Goal: Information Seeking & Learning: Learn about a topic

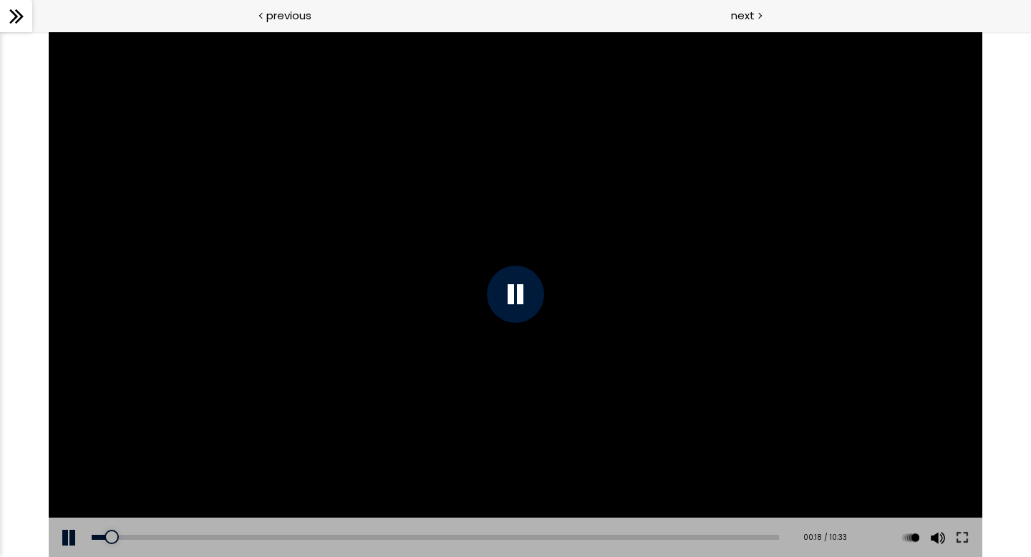
click at [527, 314] on div at bounding box center [515, 294] width 57 height 57
click at [27, 23] on div at bounding box center [16, 16] width 32 height 32
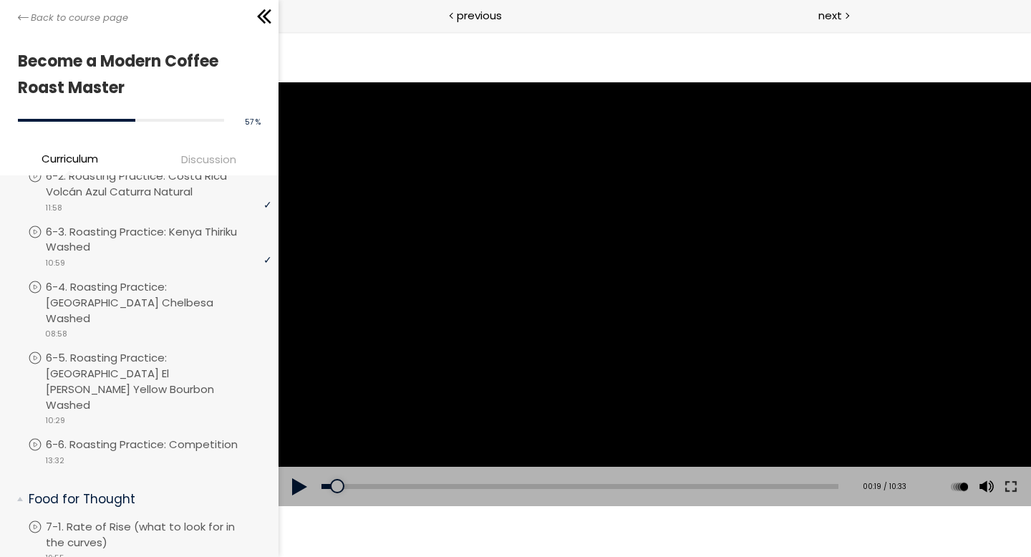
scroll to position [929, 0]
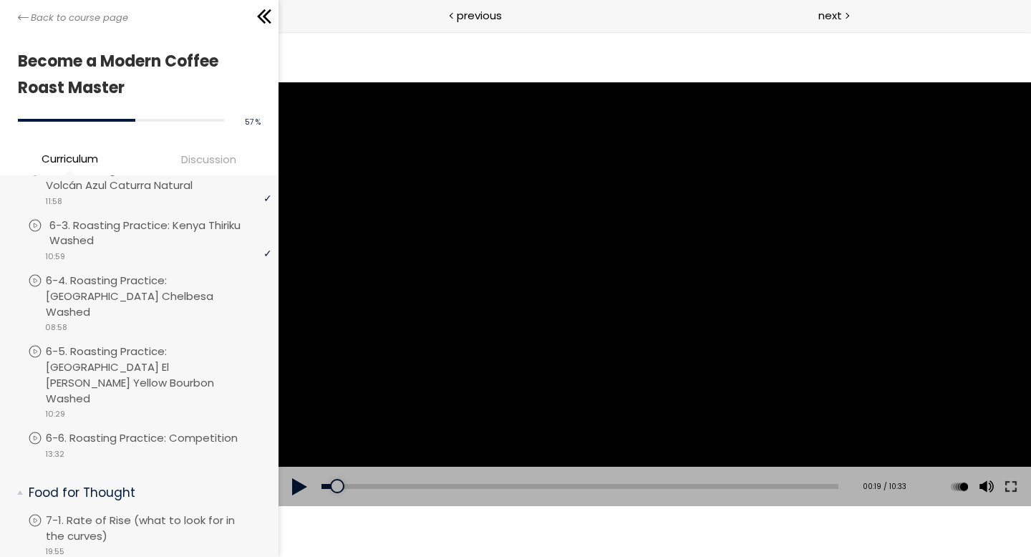
click at [184, 228] on p "6-3. Roasting Practice: Kenya Thiriku Washed" at bounding box center [161, 233] width 225 height 31
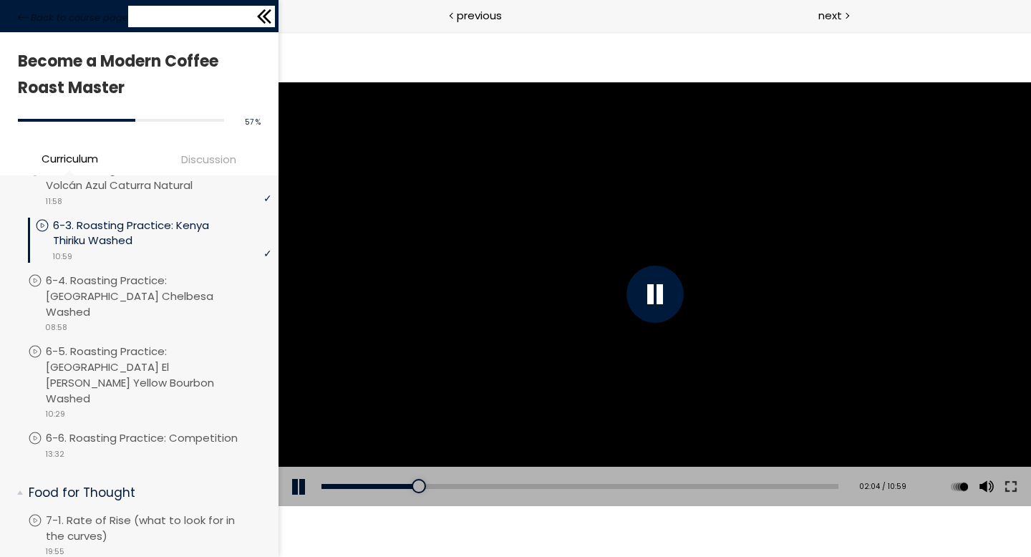
click at [267, 11] on icon at bounding box center [267, 16] width 9 height 14
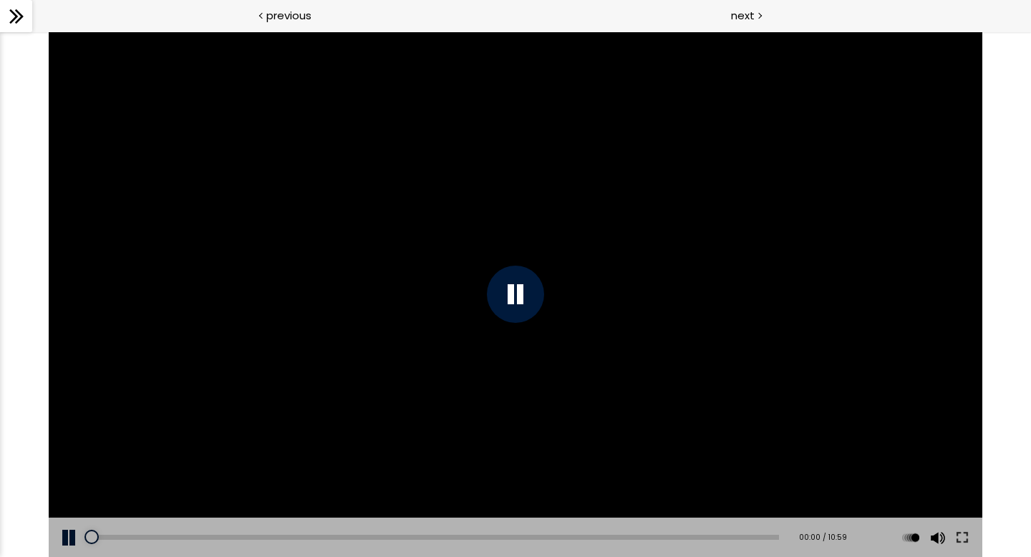
drag, startPoint x: 223, startPoint y: 534, endPoint x: 76, endPoint y: 531, distance: 147.5
click at [76, 457] on div "Add chapter 00:00 00:00 / 10:59 Subtitles None Auto x 2 x 1.5 x 1.25 x 1 x 0.75…" at bounding box center [516, 537] width 934 height 40
click at [72, 457] on button at bounding box center [70, 537] width 43 height 40
click at [73, 457] on button at bounding box center [70, 537] width 43 height 40
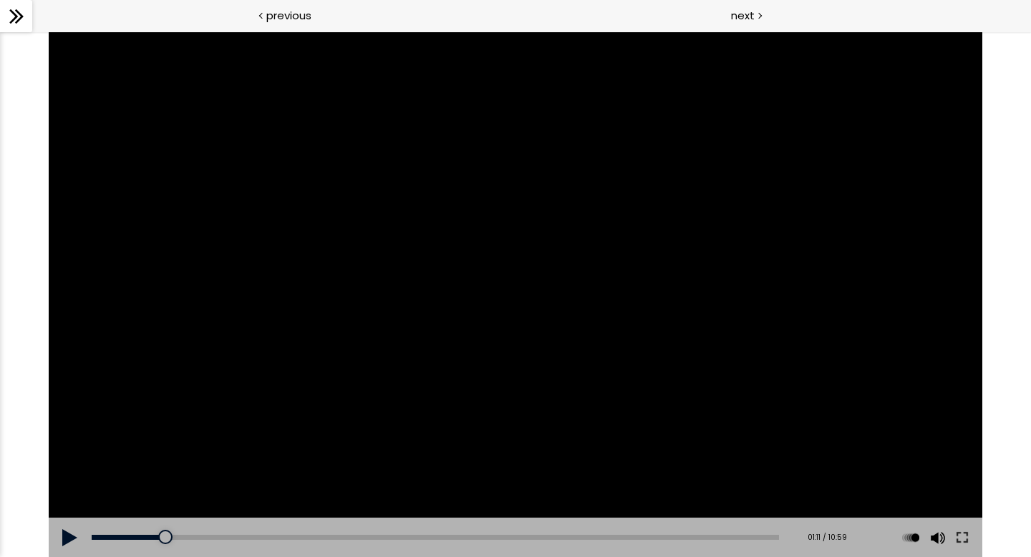
click at [73, 457] on button at bounding box center [70, 537] width 43 height 40
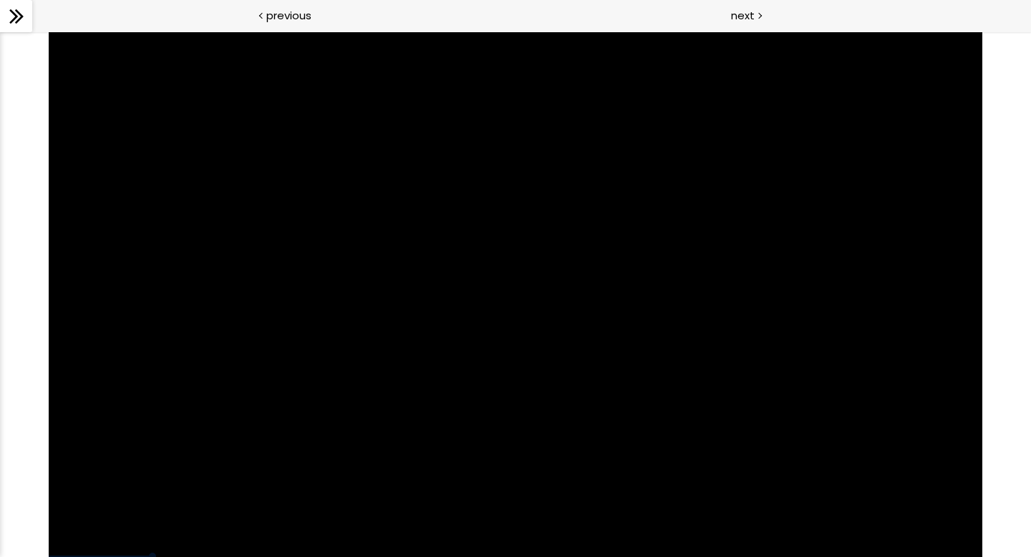
click at [73, 457] on div "Click for sound @keyframes VOLUME_SMALL_WAVE_FLASH { 0% { opacity: 0; } 33% { o…" at bounding box center [516, 293] width 934 height 525
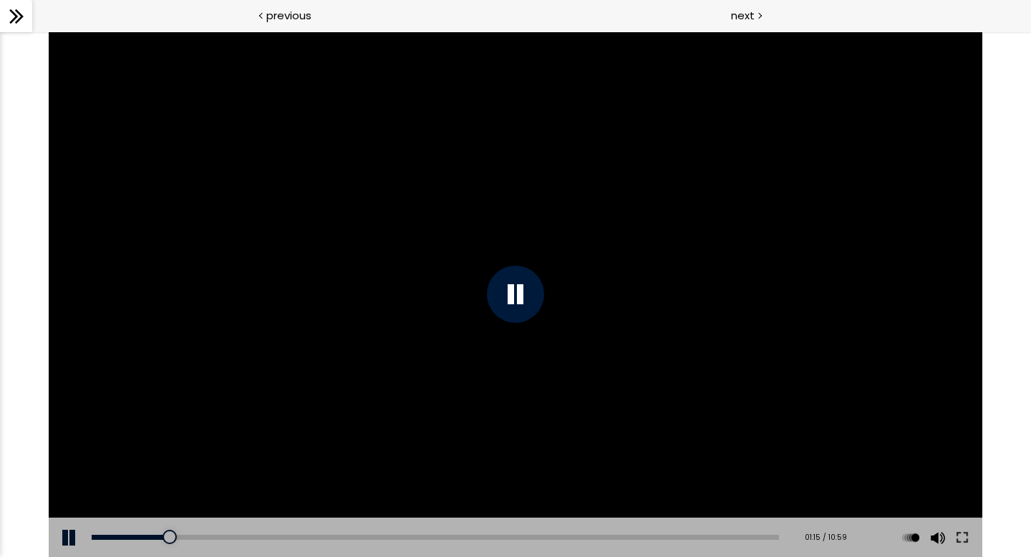
click at [70, 457] on button at bounding box center [70, 537] width 43 height 40
click at [62, 457] on button at bounding box center [70, 537] width 43 height 40
click at [207, 457] on div "Add chapter 01:59" at bounding box center [435, 537] width 687 height 40
click at [206, 457] on div "01:51" at bounding box center [435, 537] width 687 height 5
click at [67, 457] on button at bounding box center [70, 537] width 43 height 40
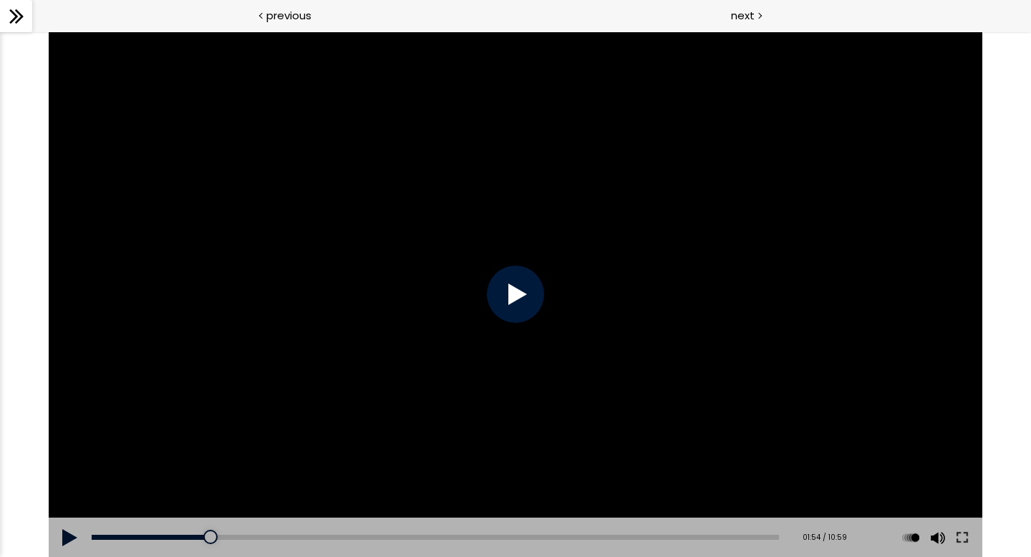
click at [67, 457] on button at bounding box center [70, 537] width 43 height 40
click at [858, 457] on button at bounding box center [962, 537] width 26 height 40
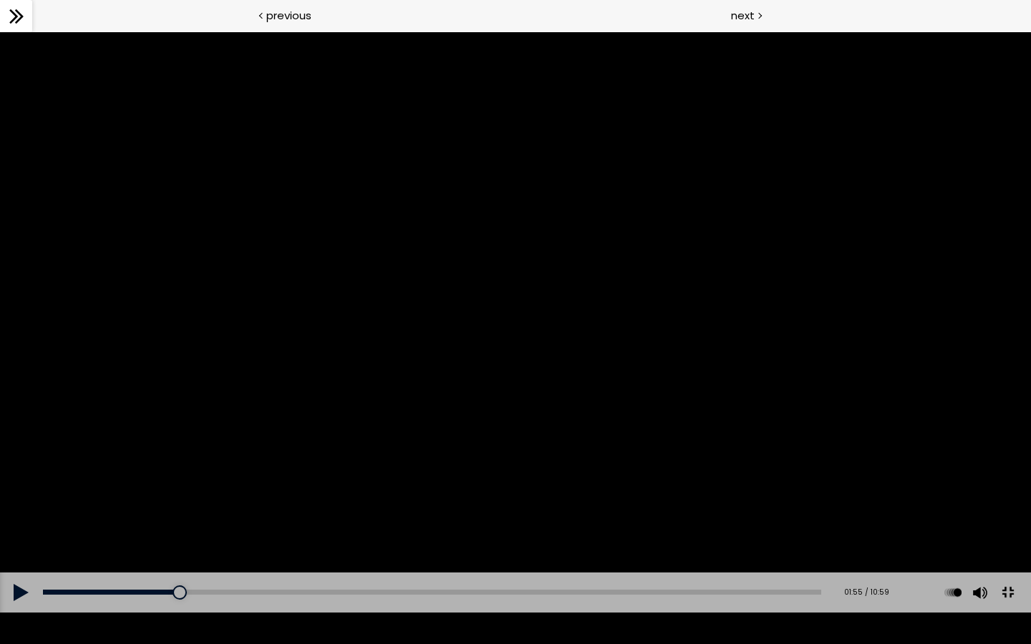
click at [26, 457] on button at bounding box center [21, 593] width 43 height 40
click at [231, 396] on div at bounding box center [515, 322] width 1031 height 580
click at [19, 457] on button at bounding box center [21, 593] width 43 height 40
click at [314, 457] on div at bounding box center [321, 592] width 14 height 14
click at [300, 457] on div "03:41" at bounding box center [432, 592] width 778 height 5
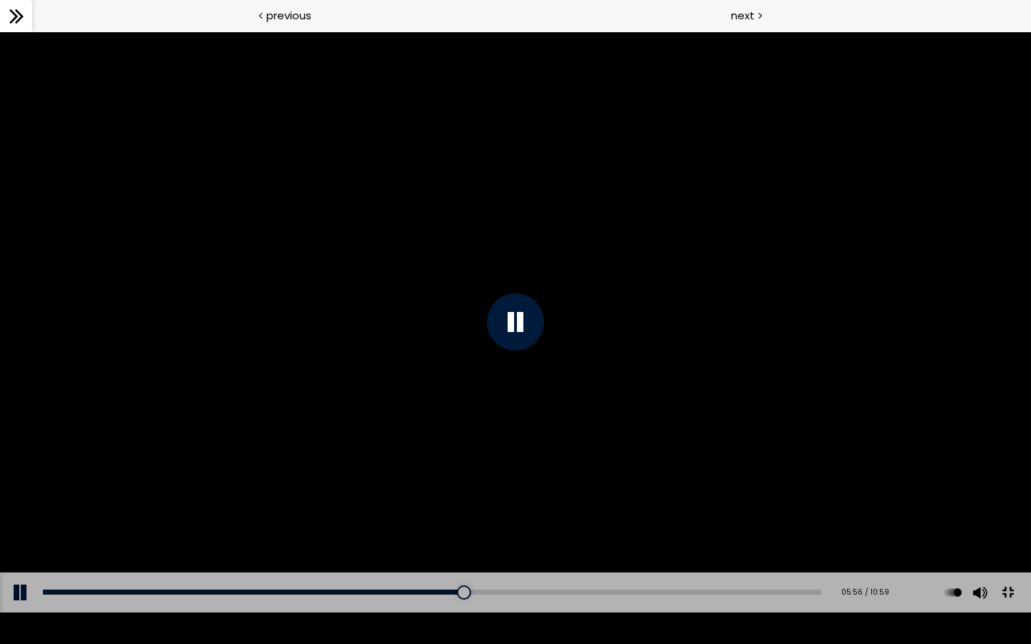
click at [22, 457] on button at bounding box center [21, 593] width 43 height 40
click at [587, 295] on div at bounding box center [515, 322] width 1031 height 580
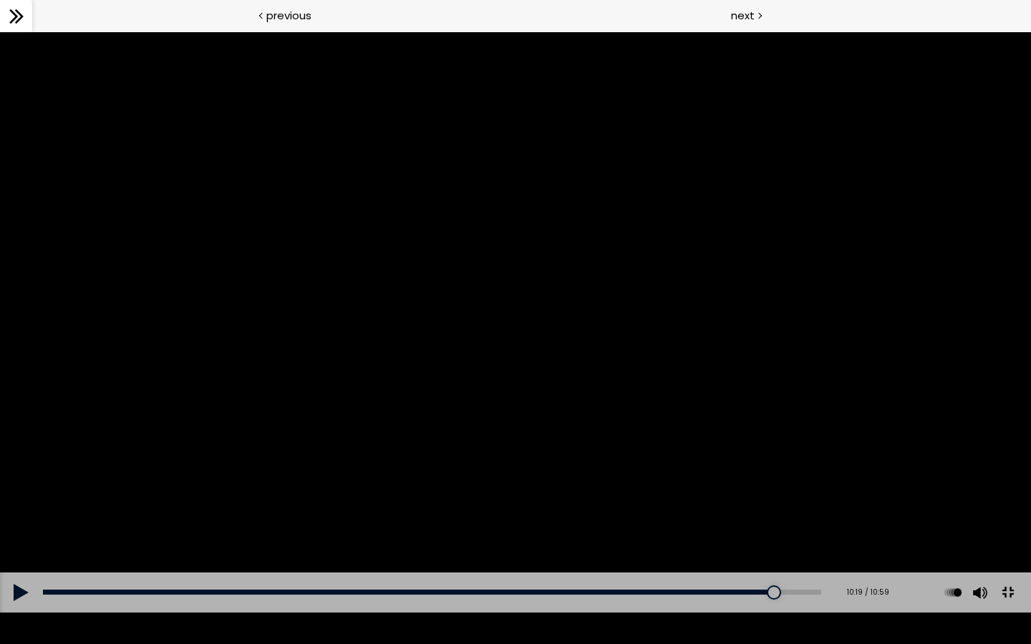
click at [587, 295] on div at bounding box center [515, 322] width 1031 height 580
click at [858, 457] on button at bounding box center [1007, 593] width 32 height 32
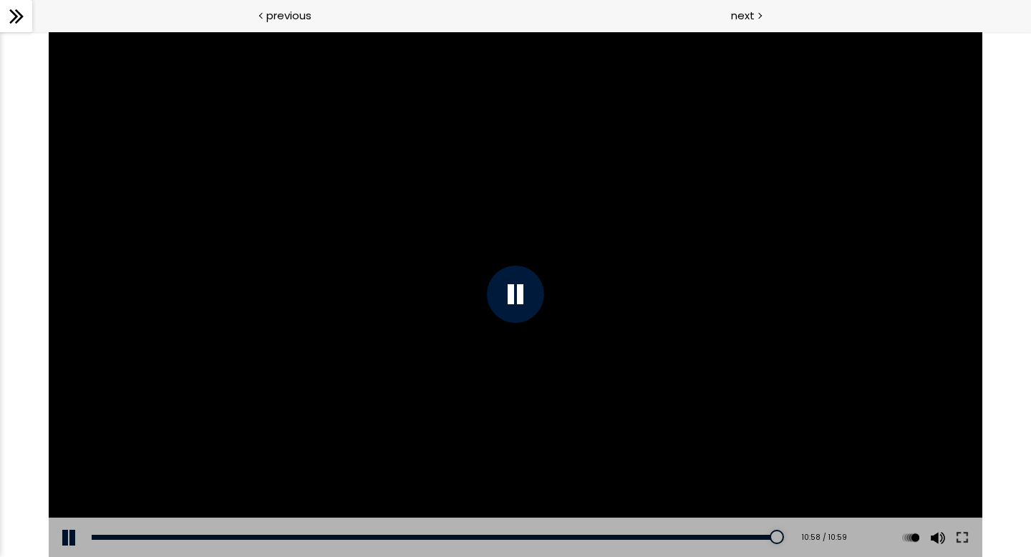
click at [19, 26] on icon at bounding box center [16, 16] width 21 height 21
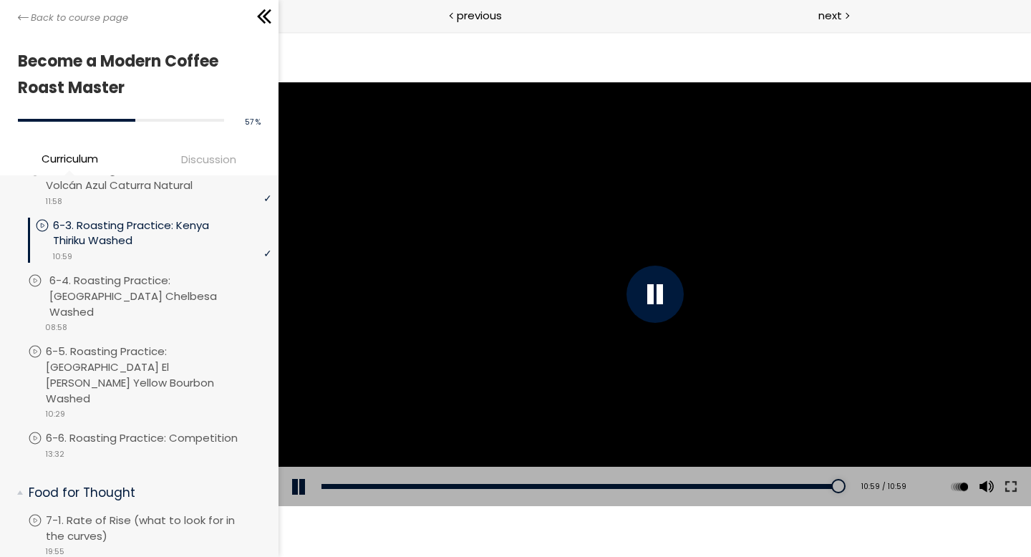
click at [170, 289] on p "6-4. Roasting Practice: [GEOGRAPHIC_DATA] Chelbesa Washed" at bounding box center [161, 296] width 225 height 47
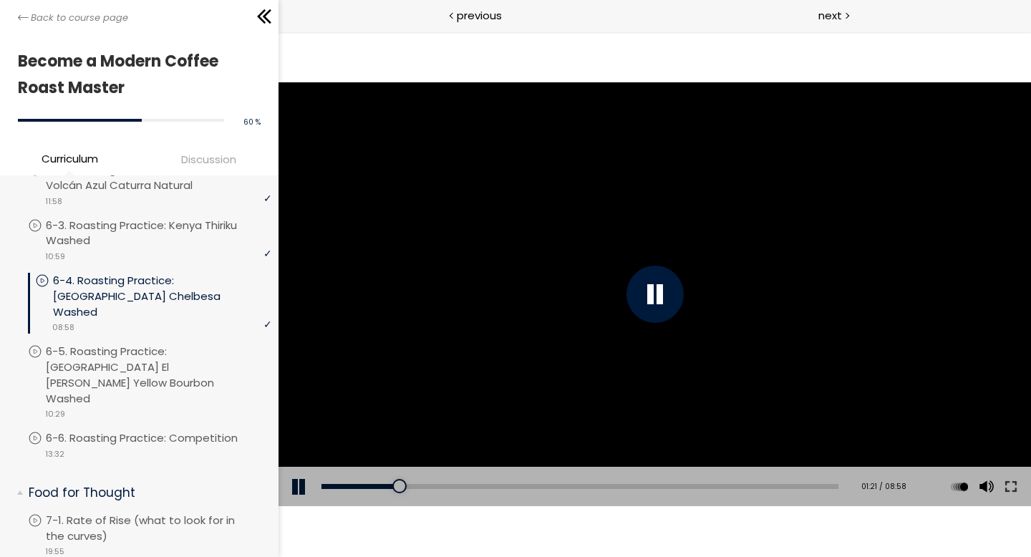
click at [486, 457] on div "Add chapter 02:54" at bounding box center [579, 487] width 517 height 40
click at [494, 457] on div "Add chapter 03:02" at bounding box center [579, 487] width 517 height 40
click at [510, 457] on div "03:19" at bounding box center [579, 486] width 517 height 5
click at [510, 457] on div "Add chapter 03:28" at bounding box center [579, 487] width 517 height 40
click at [506, 457] on div "Add chapter 03:28" at bounding box center [579, 487] width 517 height 40
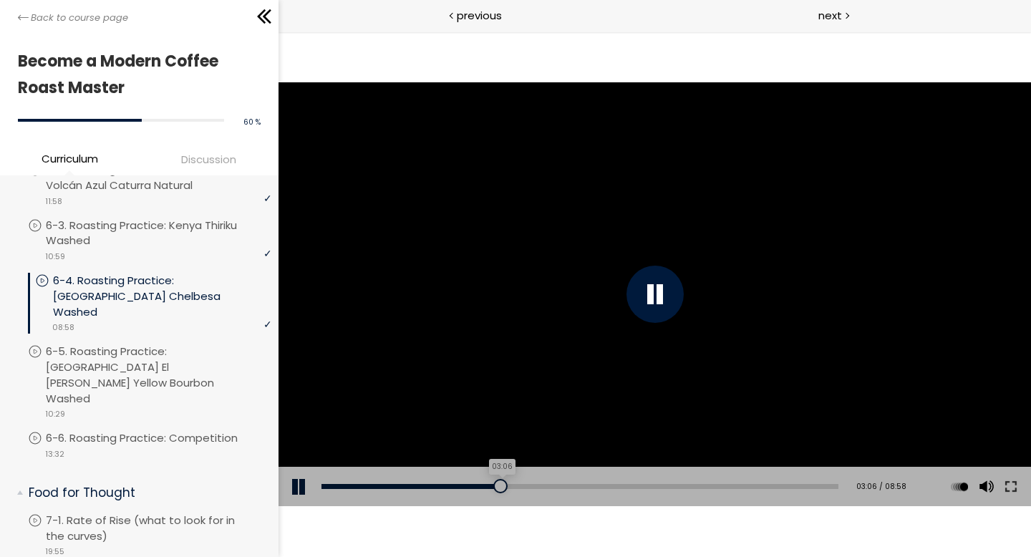
click at [497, 457] on div "03:06" at bounding box center [579, 486] width 517 height 5
click at [715, 457] on div "06:56" at bounding box center [579, 486] width 517 height 5
click at [641, 298] on div at bounding box center [654, 294] width 57 height 57
click at [177, 344] on p "6-5. Roasting Practice: [GEOGRAPHIC_DATA] El [PERSON_NAME] Yellow Bourbon Washed" at bounding box center [161, 375] width 225 height 62
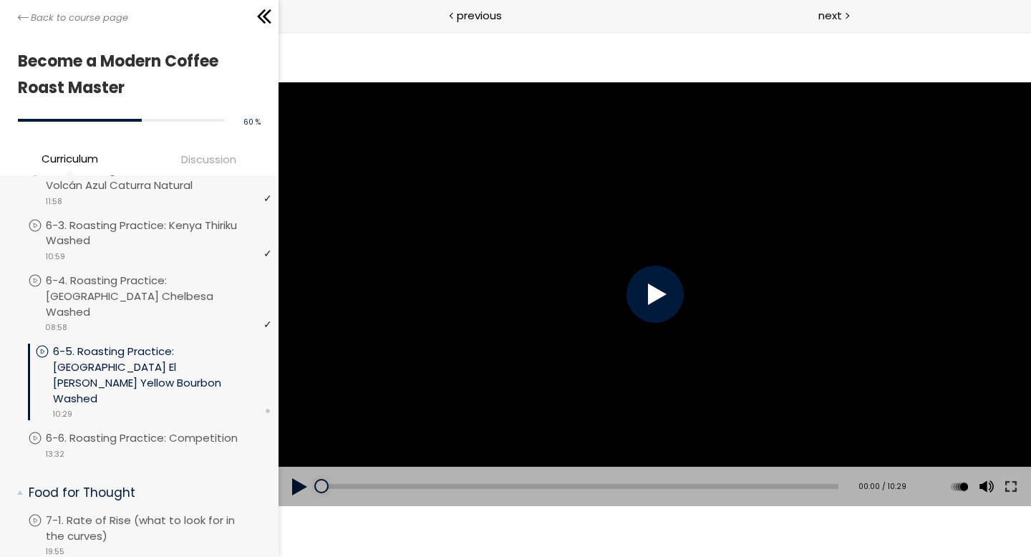
click at [295, 457] on button at bounding box center [299, 487] width 43 height 40
click at [386, 457] on div "Add chapter 01:21" at bounding box center [579, 487] width 517 height 40
click at [589, 457] on div "05:30" at bounding box center [579, 486] width 517 height 5
click at [560, 457] on div "04:54" at bounding box center [579, 486] width 517 height 5
click at [548, 457] on div "Add chapter 04:40" at bounding box center [579, 487] width 517 height 40
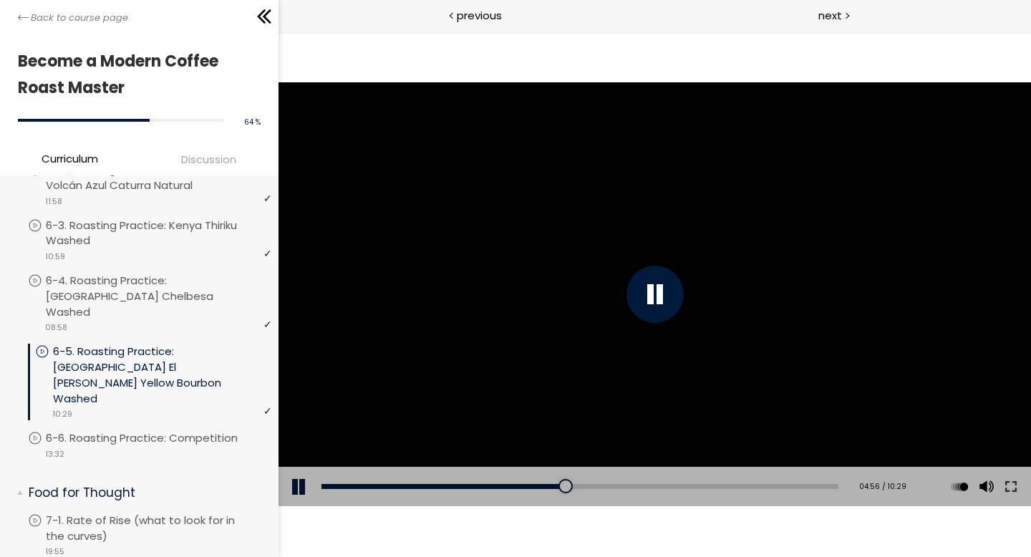
click at [519, 457] on div "Add chapter 04:40" at bounding box center [579, 487] width 517 height 40
click at [496, 457] on div "03:36" at bounding box center [579, 486] width 517 height 5
click at [686, 457] on div "07:30" at bounding box center [579, 486] width 517 height 5
click at [722, 457] on div "08:15" at bounding box center [579, 486] width 517 height 5
click at [668, 403] on div "[Notice] Next to the "PR-5648" label in the upper right corner, it says [Guatem…" at bounding box center [654, 293] width 752 height 423
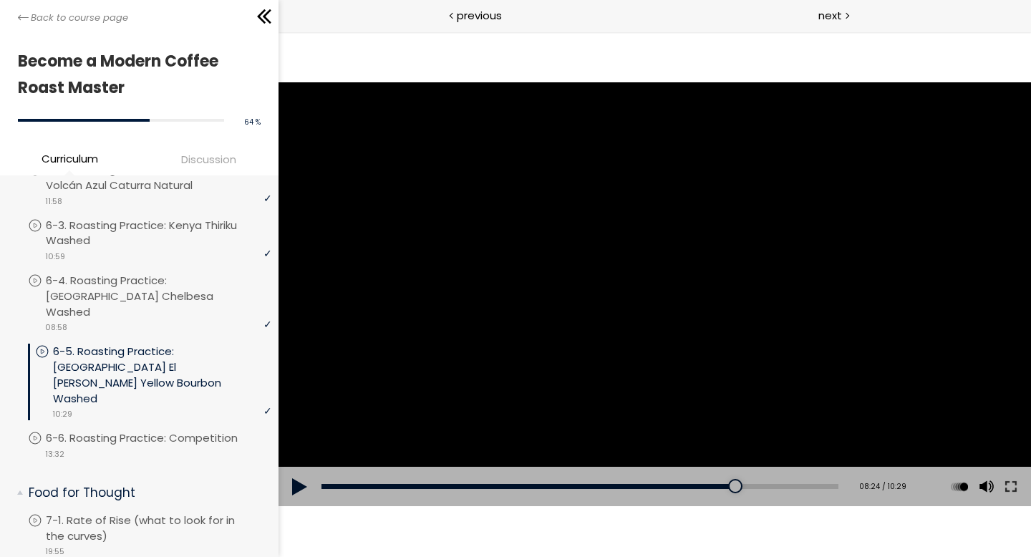
click at [668, 403] on div "[Notice] Next to the "PR-5648" label in the upper right corner, it says [Guatem…" at bounding box center [654, 293] width 752 height 423
click at [800, 457] on div "09:51" at bounding box center [579, 486] width 517 height 5
click at [664, 308] on div at bounding box center [654, 294] width 57 height 57
click at [216, 430] on p "6-6. Roasting Practice: Competition" at bounding box center [159, 438] width 220 height 16
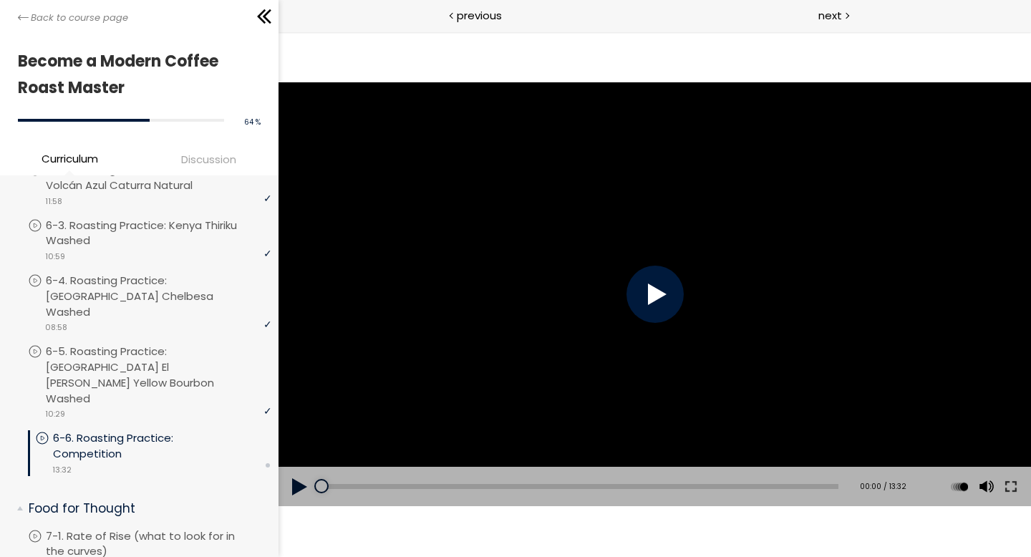
click at [293, 457] on button at bounding box center [299, 487] width 43 height 40
click at [372, 457] on div "01:22" at bounding box center [579, 486] width 517 height 5
click at [421, 457] on div "Add chapter 02:20" at bounding box center [579, 487] width 517 height 40
click at [426, 457] on div "02:48" at bounding box center [579, 486] width 517 height 5
click at [492, 457] on div "04:34" at bounding box center [579, 486] width 517 height 5
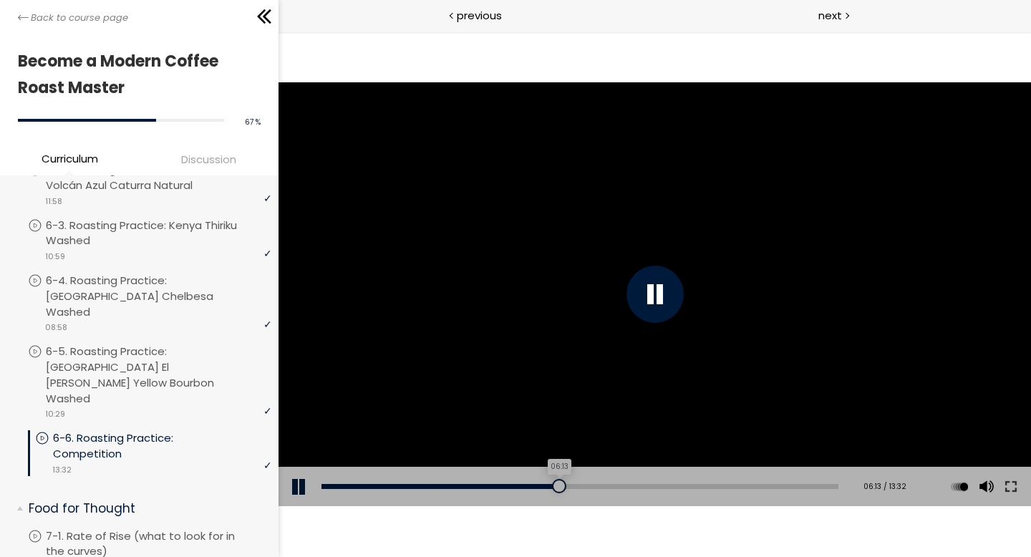
click at [555, 457] on div "06:13" at bounding box center [579, 486] width 517 height 5
click at [658, 457] on div "08:58" at bounding box center [579, 486] width 517 height 5
click at [744, 457] on div "11:13" at bounding box center [579, 486] width 517 height 5
click at [803, 457] on div "Add chapter 12:40" at bounding box center [579, 487] width 517 height 40
click at [800, 457] on div "12:43" at bounding box center [579, 486] width 517 height 5
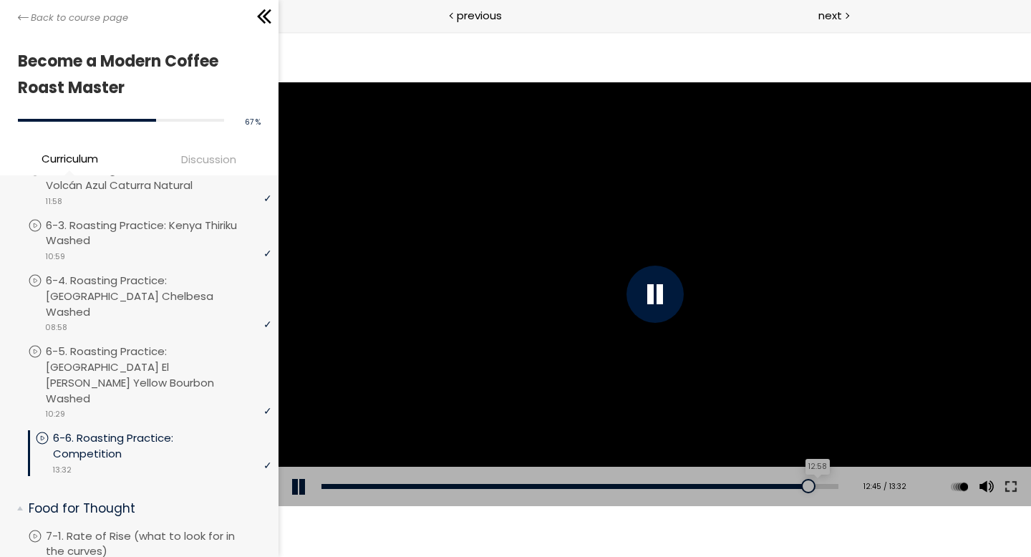
click at [810, 457] on div "12:58" at bounding box center [579, 486] width 517 height 5
drag, startPoint x: 812, startPoint y: 485, endPoint x: 827, endPoint y: 485, distance: 14.3
click at [827, 457] on div at bounding box center [833, 486] width 14 height 14
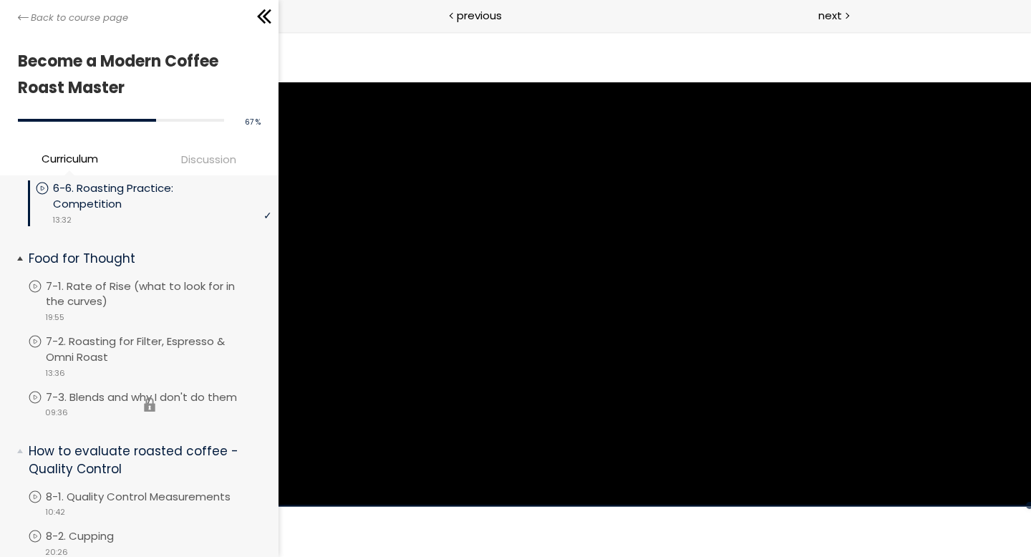
scroll to position [1148, 0]
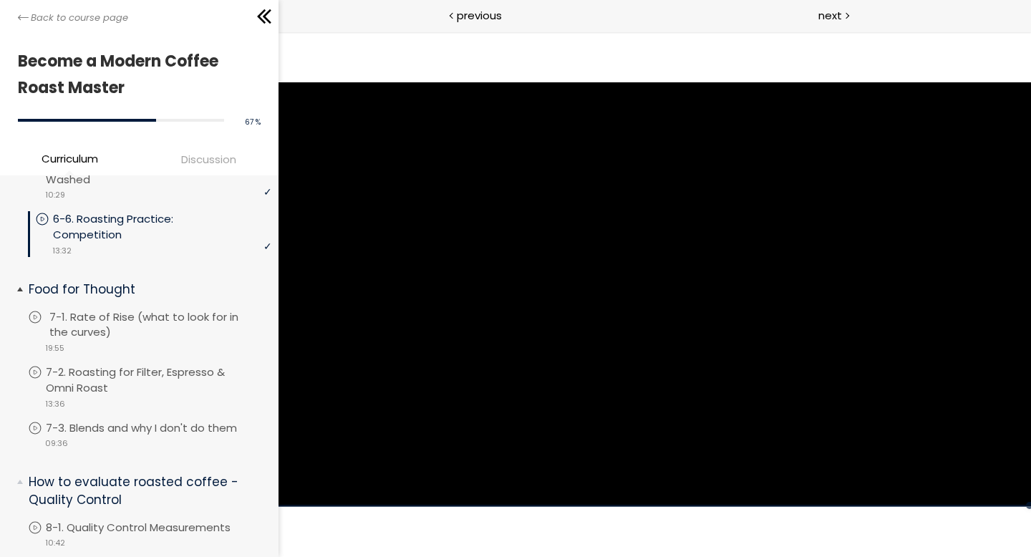
click at [130, 309] on p "7-1. Rate of Rise (what to look for in the curves)" at bounding box center [161, 324] width 225 height 31
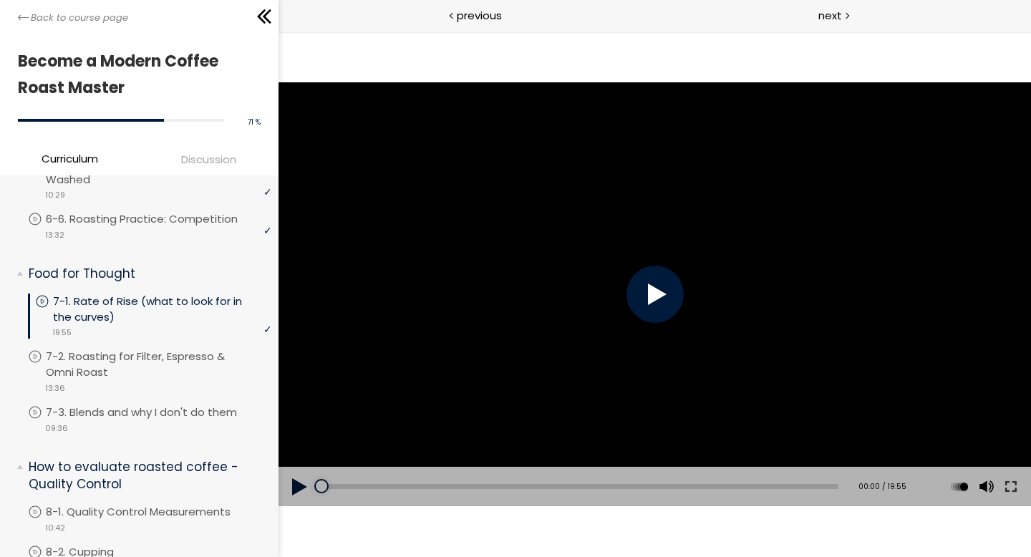
click at [663, 304] on div at bounding box center [654, 294] width 57 height 57
click at [359, 457] on div "01:30" at bounding box center [579, 486] width 517 height 5
click at [563, 457] on div "09:28" at bounding box center [579, 486] width 517 height 5
click at [676, 282] on div at bounding box center [654, 294] width 57 height 57
click at [175, 349] on p "7-2. Roasting for Filter, Espresso & Omni Roast" at bounding box center [161, 364] width 225 height 31
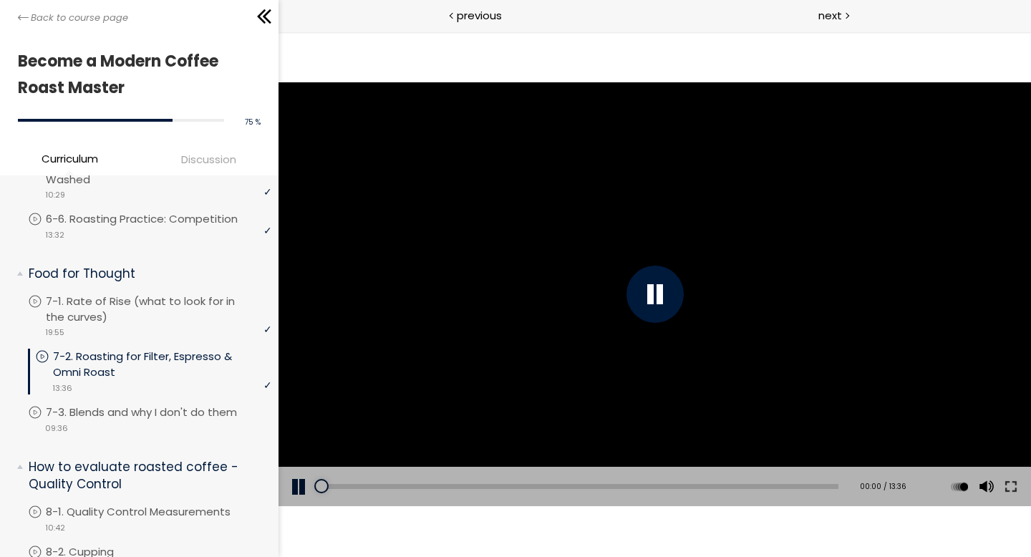
click at [647, 298] on div at bounding box center [654, 294] width 57 height 57
click at [353, 457] on div "Click for sound @keyframes VOLUME_SMALL_WAVE_FLASH { 0% { opacity: 0; } 33% { o…" at bounding box center [654, 293] width 752 height 423
click at [363, 457] on div "01:07" at bounding box center [579, 486] width 517 height 5
click at [453, 457] on div "03:31" at bounding box center [579, 486] width 517 height 5
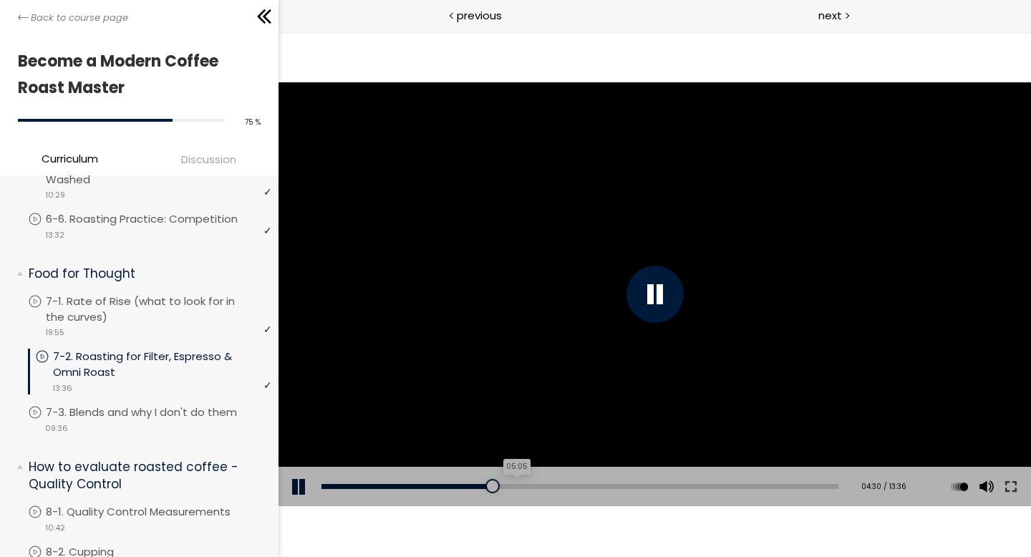
click at [512, 457] on div "05:05" at bounding box center [579, 486] width 517 height 5
click at [730, 339] on div at bounding box center [654, 293] width 752 height 423
click at [300, 457] on button at bounding box center [299, 487] width 43 height 40
click at [593, 457] on div "07:15" at bounding box center [579, 486] width 517 height 5
click at [560, 457] on div "06:22" at bounding box center [579, 486] width 517 height 5
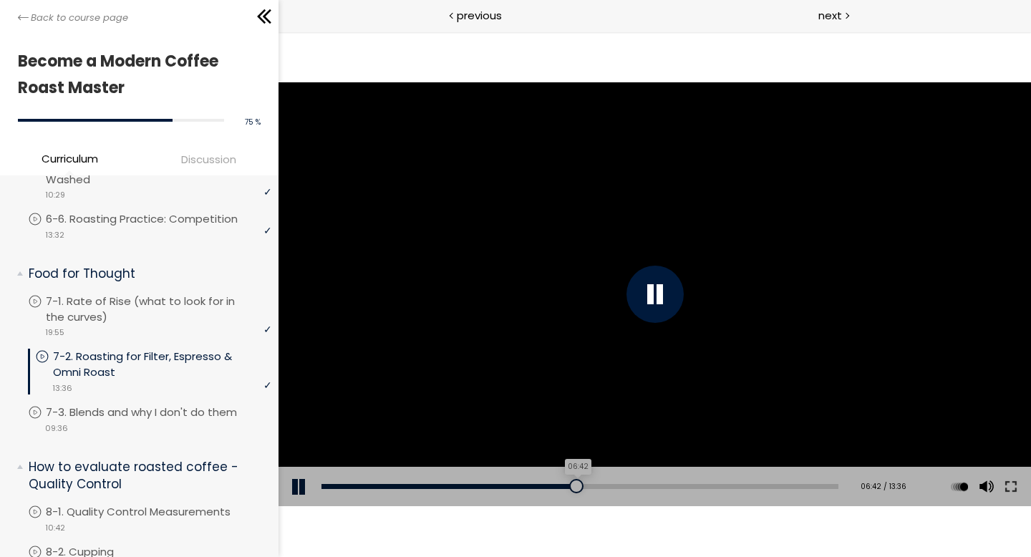
click at [568, 457] on div at bounding box center [575, 486] width 14 height 14
click at [298, 457] on button at bounding box center [299, 487] width 43 height 40
click at [305, 457] on button at bounding box center [299, 487] width 43 height 40
click at [550, 457] on div "Add chapter 06:06" at bounding box center [579, 487] width 517 height 40
click at [536, 457] on div "05:44" at bounding box center [579, 486] width 517 height 5
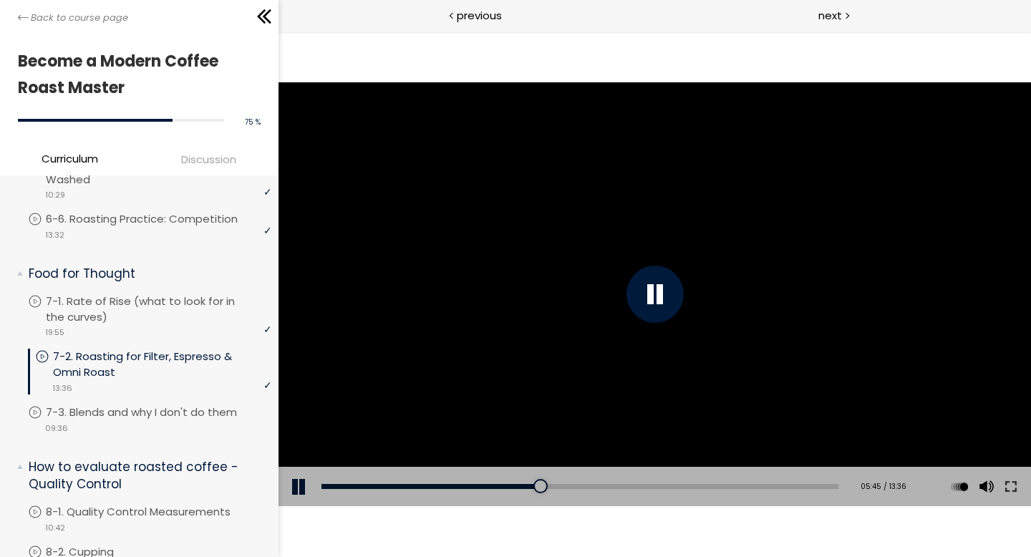
click at [534, 427] on div at bounding box center [654, 293] width 752 height 423
click at [670, 296] on div at bounding box center [654, 294] width 57 height 57
click at [524, 457] on div "05:25" at bounding box center [579, 486] width 517 height 5
click at [858, 457] on button at bounding box center [1010, 487] width 26 height 40
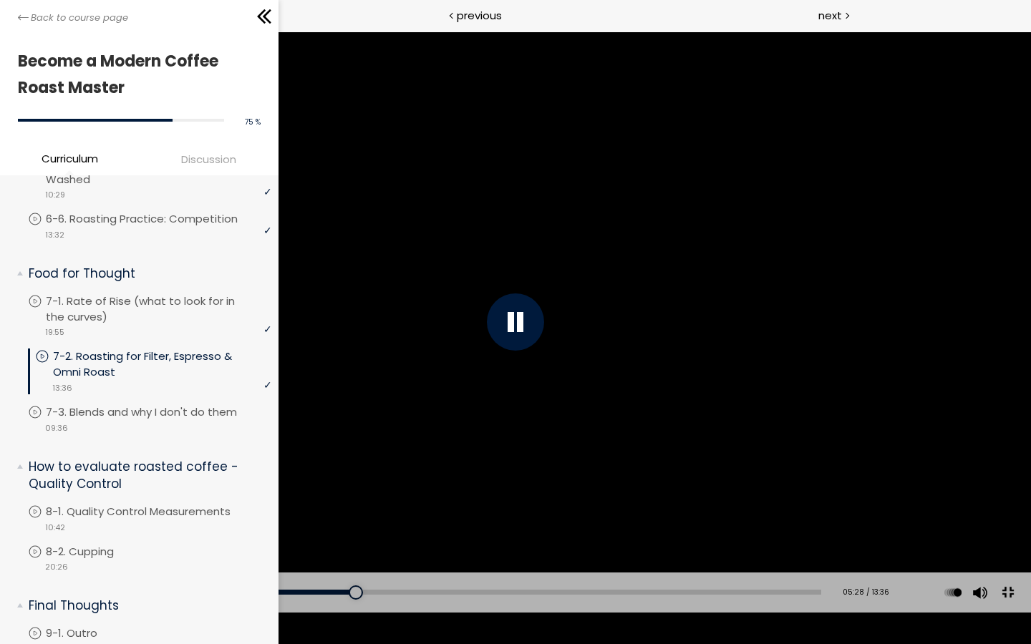
click at [505, 321] on div at bounding box center [515, 321] width 57 height 57
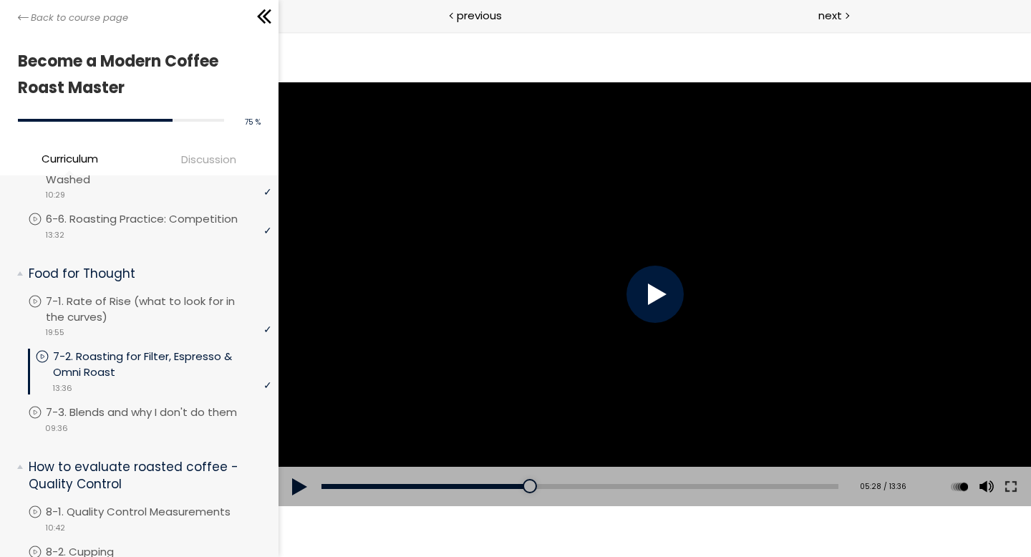
click at [660, 295] on div at bounding box center [654, 294] width 57 height 57
click at [291, 457] on button at bounding box center [299, 487] width 43 height 40
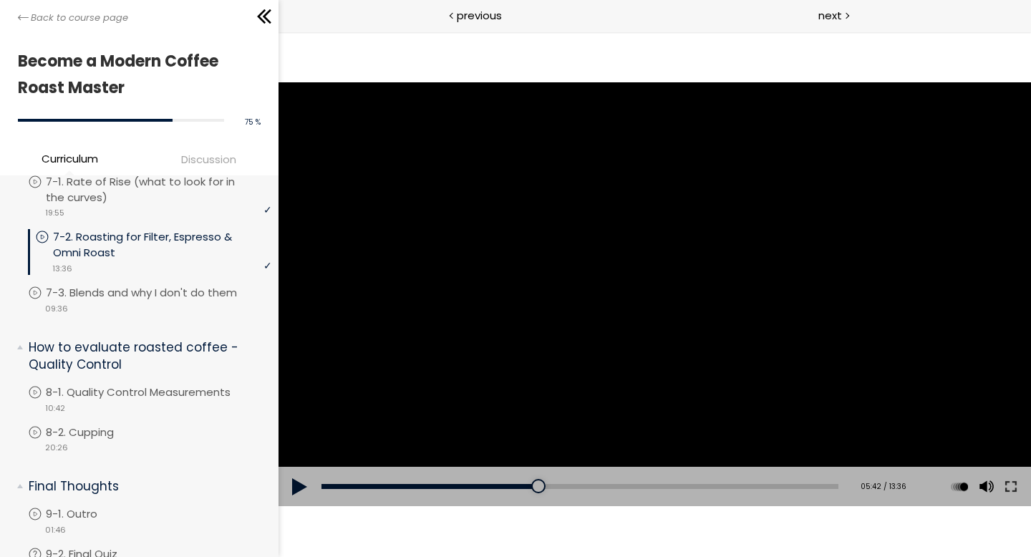
scroll to position [1263, 0]
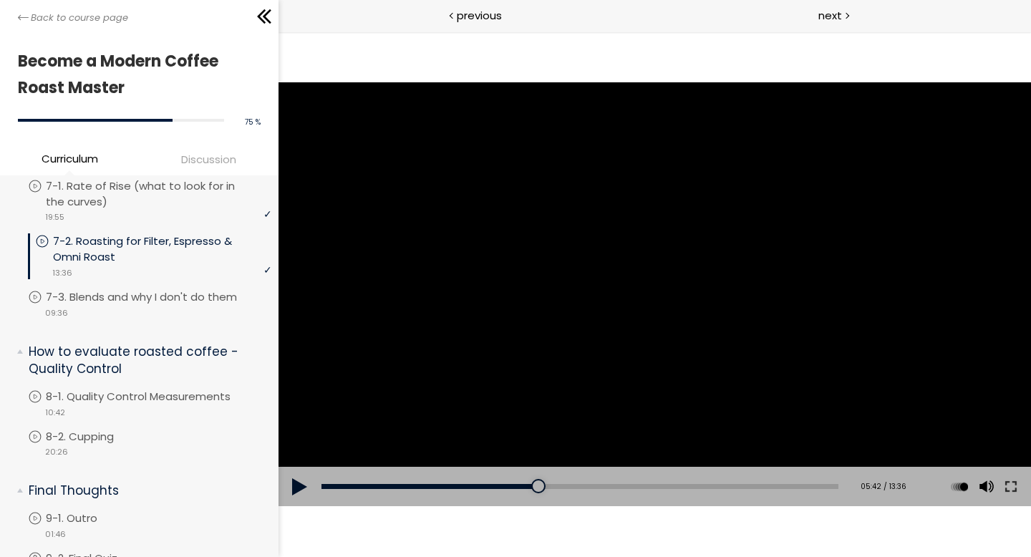
click at [300, 457] on button at bounding box center [299, 487] width 43 height 40
click at [742, 457] on div "Add chapter 11:08" at bounding box center [579, 487] width 517 height 40
click at [739, 457] on div "11:09" at bounding box center [579, 486] width 517 height 5
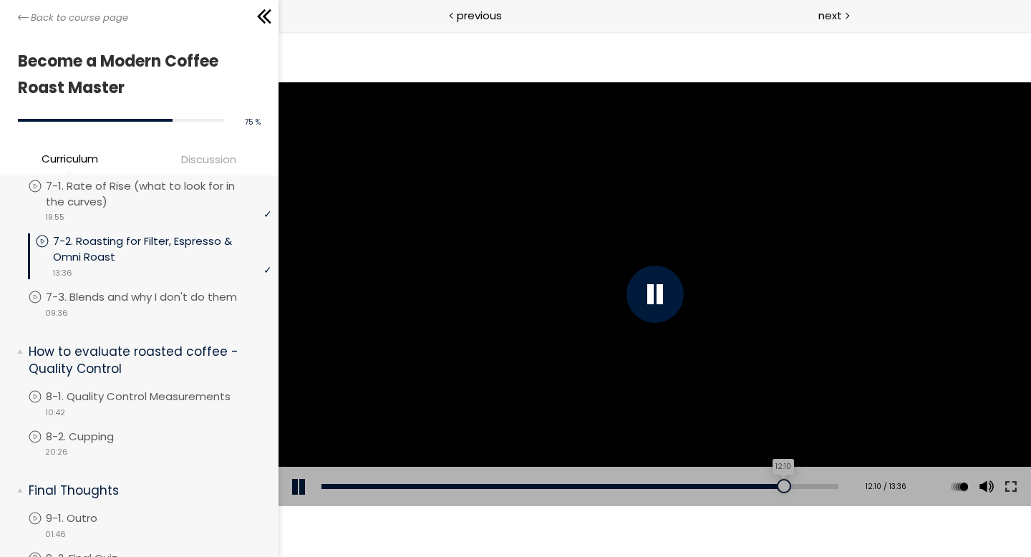
click at [777, 457] on div "12:10" at bounding box center [579, 486] width 517 height 5
click at [804, 457] on div "12:54" at bounding box center [579, 486] width 517 height 5
click at [716, 457] on div "10:32" at bounding box center [579, 486] width 517 height 5
click at [747, 457] on div "Add chapter 11:28" at bounding box center [579, 487] width 517 height 40
click at [757, 457] on div "11:38" at bounding box center [579, 486] width 517 height 5
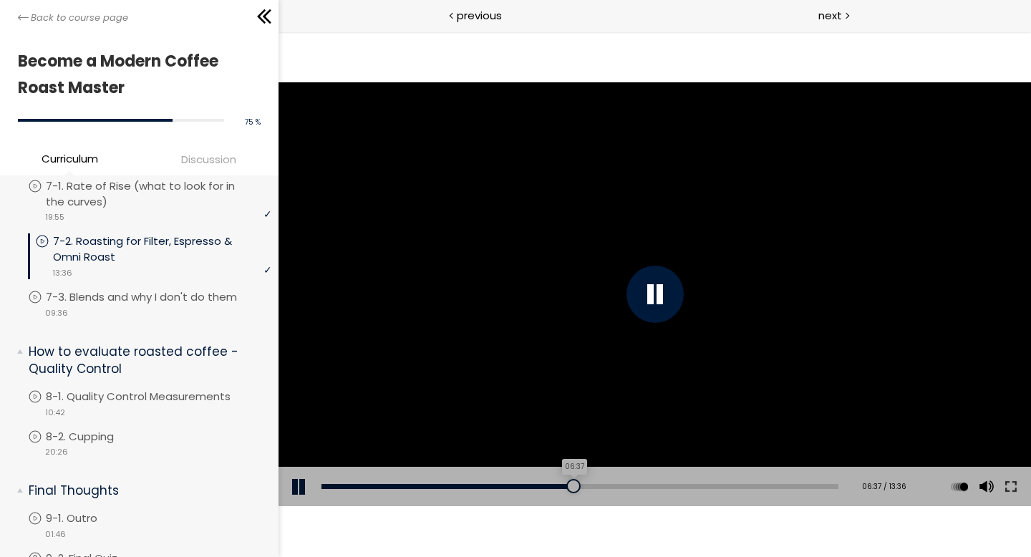
click at [569, 457] on div "06:37" at bounding box center [579, 486] width 517 height 5
click at [334, 457] on div "00:20" at bounding box center [579, 486] width 517 height 5
click at [353, 457] on div "00:51" at bounding box center [579, 486] width 517 height 5
click at [371, 457] on div "01:21" at bounding box center [579, 486] width 517 height 5
click at [386, 457] on div "01:44" at bounding box center [579, 486] width 517 height 5
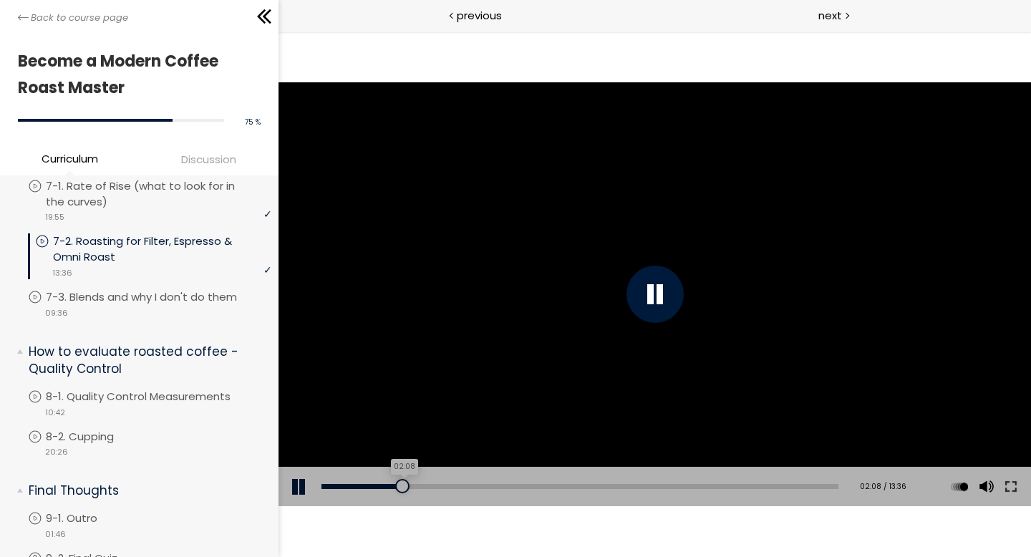
click at [401, 457] on div "02:08" at bounding box center [579, 486] width 517 height 5
click at [421, 457] on div "02:34" at bounding box center [579, 486] width 517 height 5
click at [304, 457] on button at bounding box center [299, 487] width 43 height 40
click at [180, 389] on li "You have to complete unit (8-1. Quality Control Measurements) in order to conti…" at bounding box center [149, 409] width 243 height 40
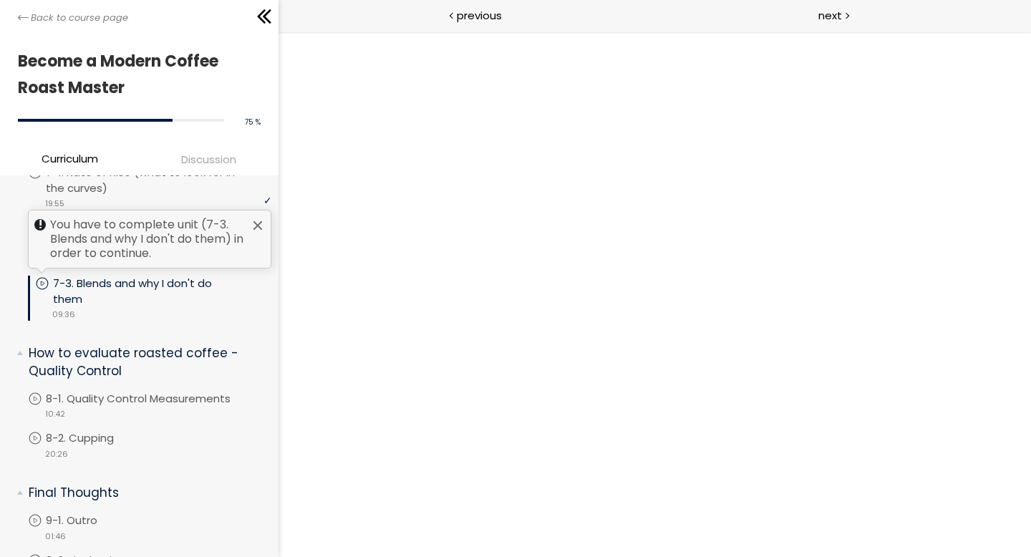
click at [193, 276] on p "7-3. Blends and why I don't do them" at bounding box center [162, 291] width 218 height 31
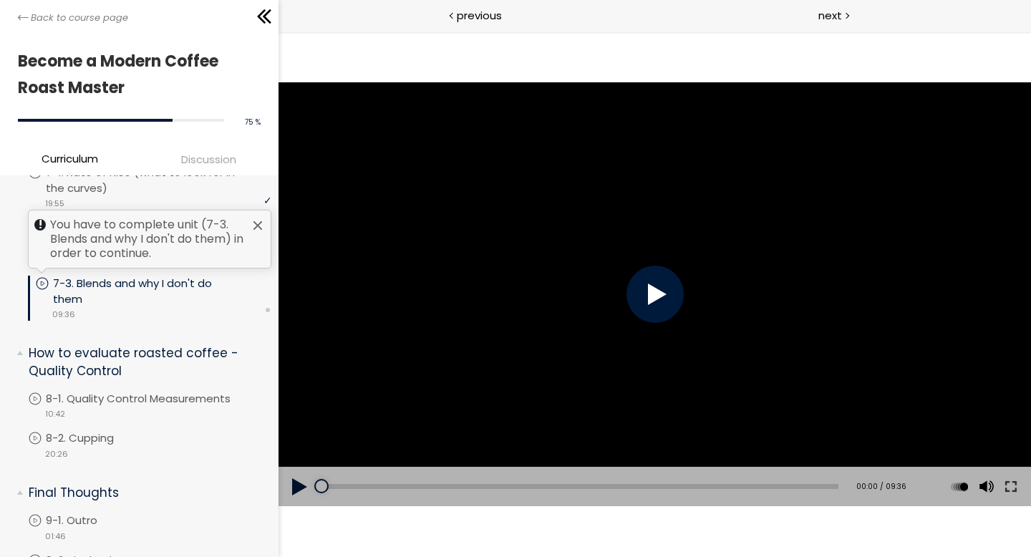
click at [175, 276] on p "7-3. Blends and why I don't do them" at bounding box center [162, 291] width 218 height 31
click at [148, 276] on p "7-3. Blends and why I don't do them" at bounding box center [162, 291] width 218 height 31
click at [433, 457] on div "02:07" at bounding box center [579, 486] width 517 height 5
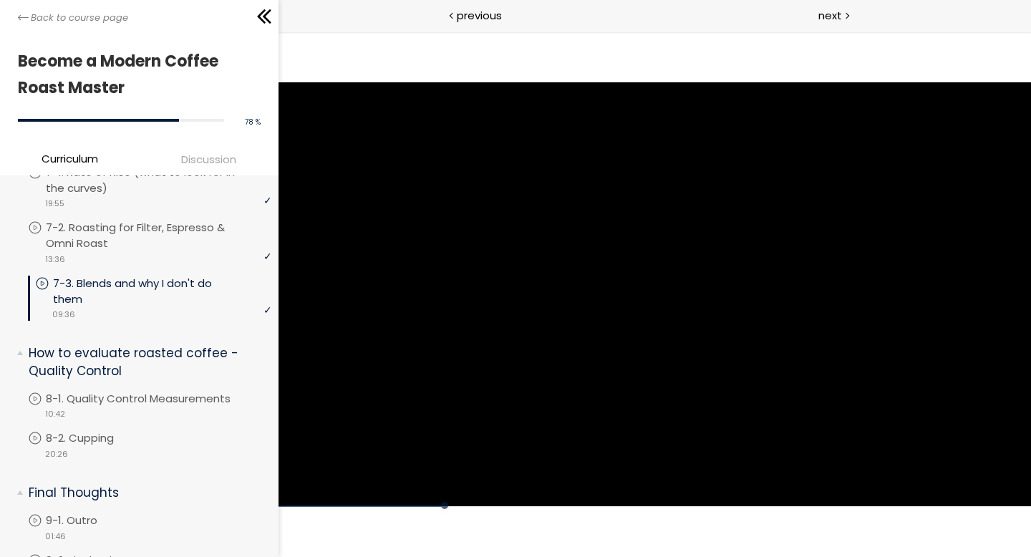
click at [539, 457] on div "Click for sound @keyframes VOLUME_SMALL_WAVE_FLASH { 0% { opacity: 0; } 33% { o…" at bounding box center [654, 293] width 752 height 423
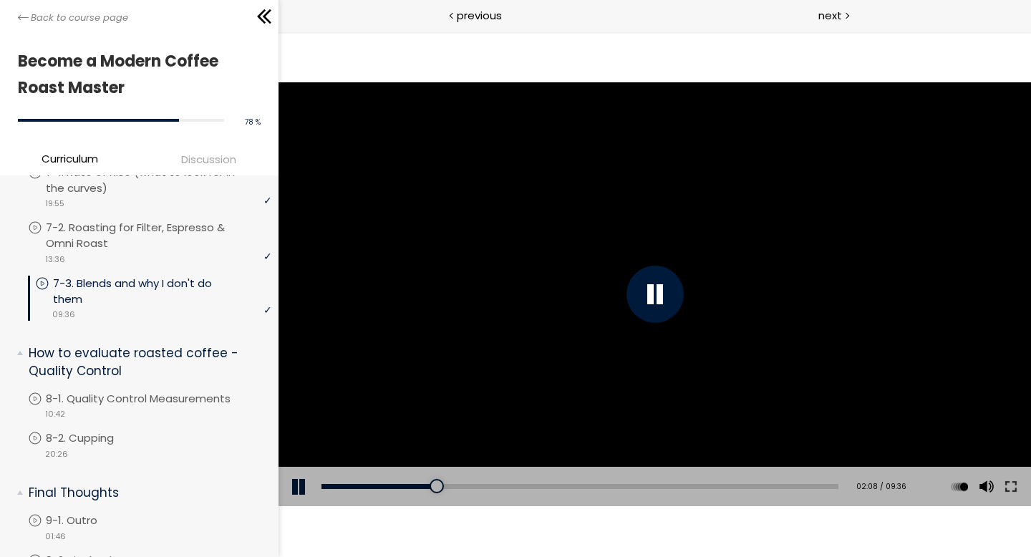
click at [616, 457] on div "Add chapter 04:00" at bounding box center [579, 487] width 517 height 40
click at [617, 457] on div "05:34" at bounding box center [579, 486] width 517 height 5
click at [709, 457] on div "07:19" at bounding box center [579, 486] width 517 height 5
click at [755, 457] on div "08:11" at bounding box center [579, 486] width 517 height 5
click at [661, 303] on div at bounding box center [654, 294] width 57 height 57
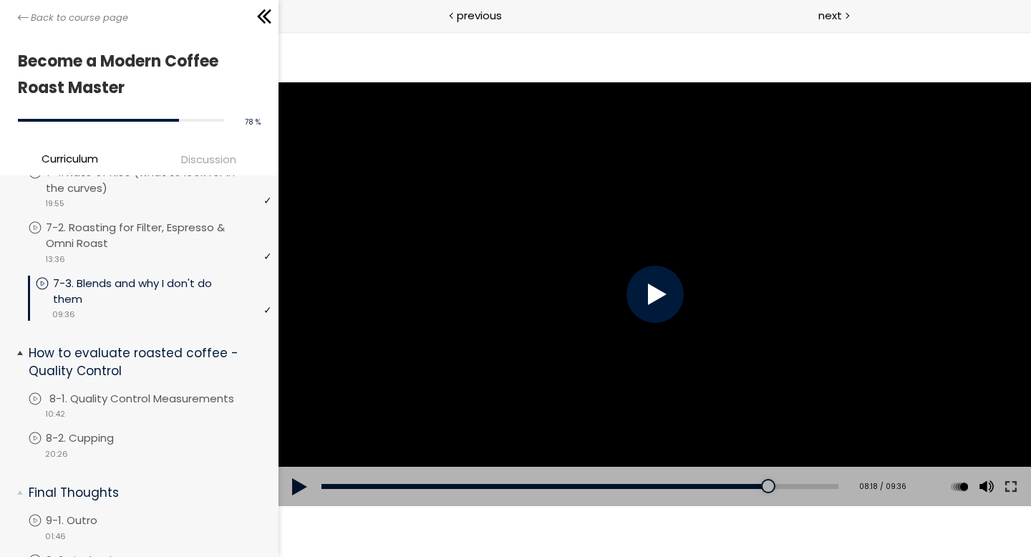
click at [195, 391] on p "8-1. Quality Control Measurements" at bounding box center [155, 399] width 213 height 16
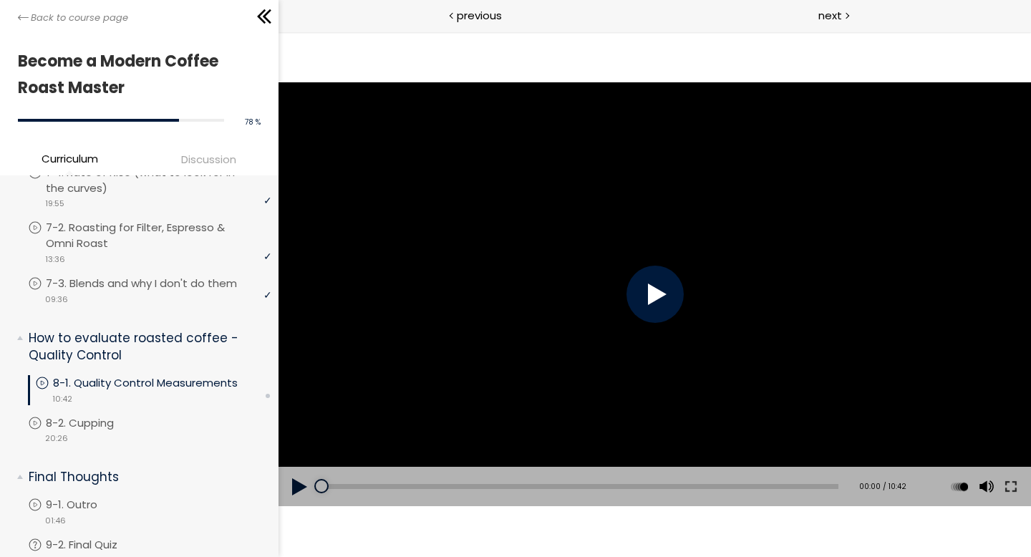
click at [640, 297] on div at bounding box center [654, 294] width 57 height 57
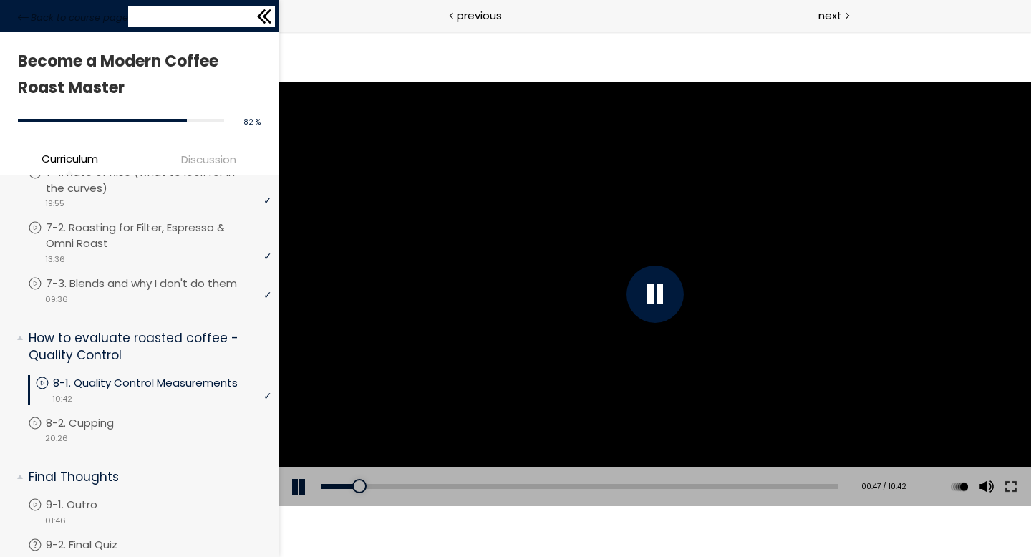
click at [261, 13] on icon at bounding box center [261, 16] width 9 height 14
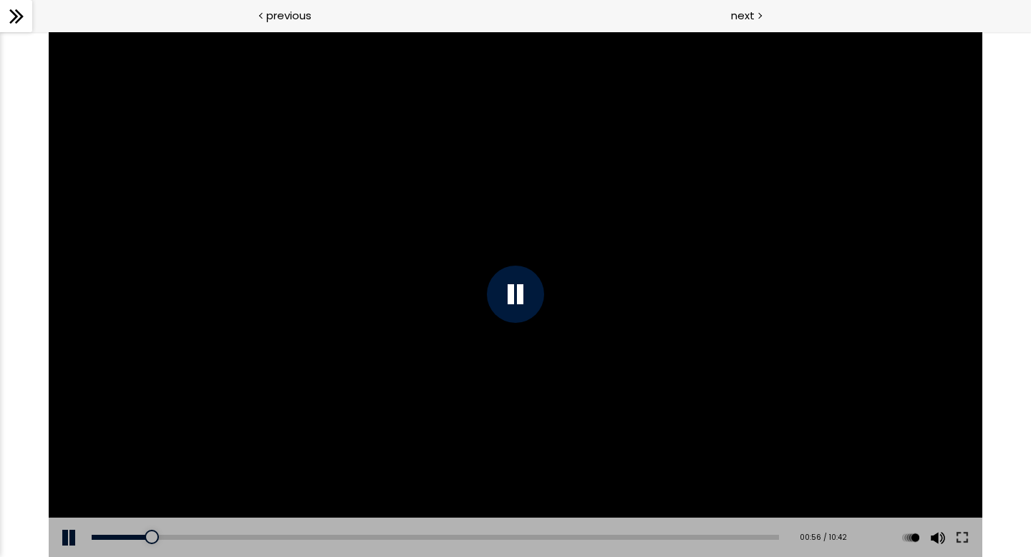
click at [65, 457] on button at bounding box center [70, 537] width 43 height 40
click at [503, 297] on div at bounding box center [515, 294] width 57 height 57
click at [60, 457] on button at bounding box center [70, 537] width 43 height 40
click at [329, 457] on div "03:44" at bounding box center [435, 537] width 687 height 5
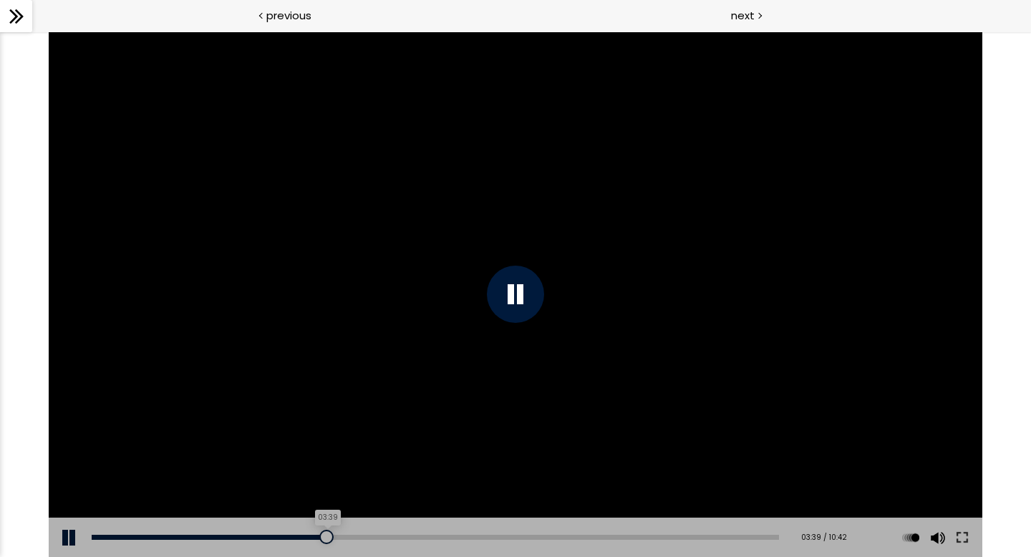
click at [324, 457] on div at bounding box center [326, 537] width 14 height 14
click at [69, 457] on button at bounding box center [70, 537] width 43 height 40
click at [64, 457] on button at bounding box center [70, 537] width 43 height 40
click at [513, 303] on div at bounding box center [515, 294] width 57 height 57
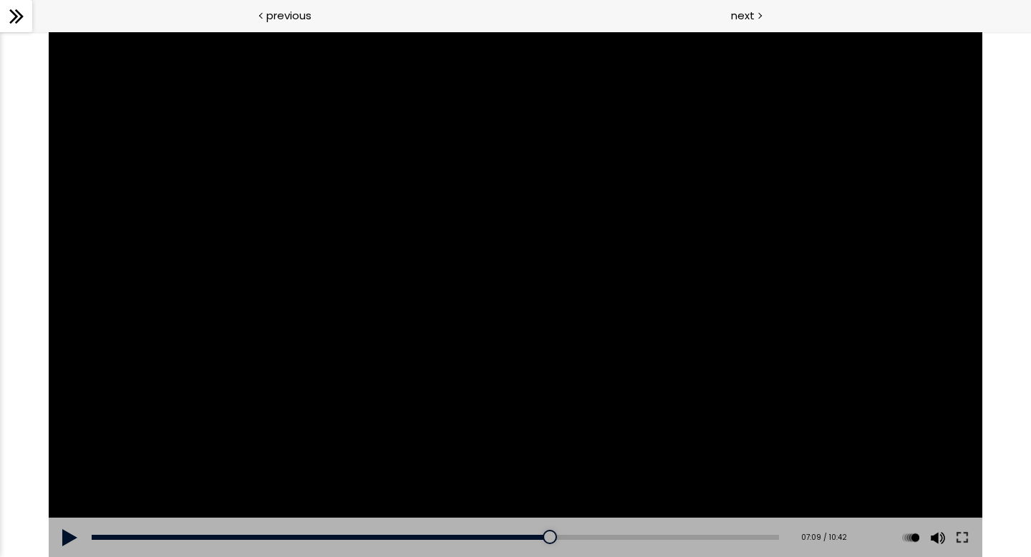
click at [77, 457] on button at bounding box center [70, 537] width 43 height 40
click at [77, 457] on div "Click for sound @keyframes VOLUME_SMALL_WAVE_FLASH { 0% { opacity: 0; } 33% { o…" at bounding box center [516, 293] width 934 height 525
click at [77, 457] on button at bounding box center [70, 537] width 43 height 40
click at [75, 457] on button at bounding box center [70, 537] width 43 height 40
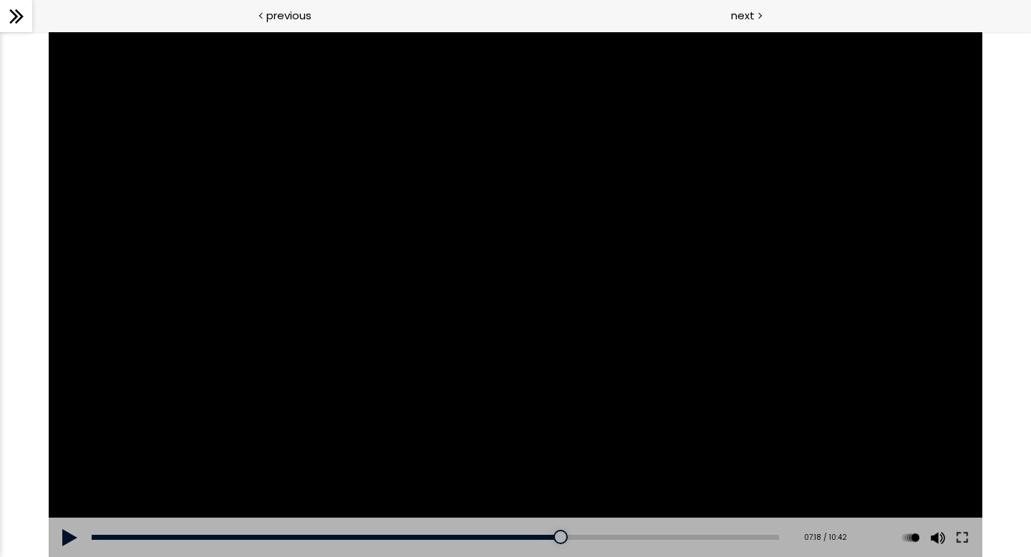
click at [75, 457] on button at bounding box center [70, 537] width 43 height 40
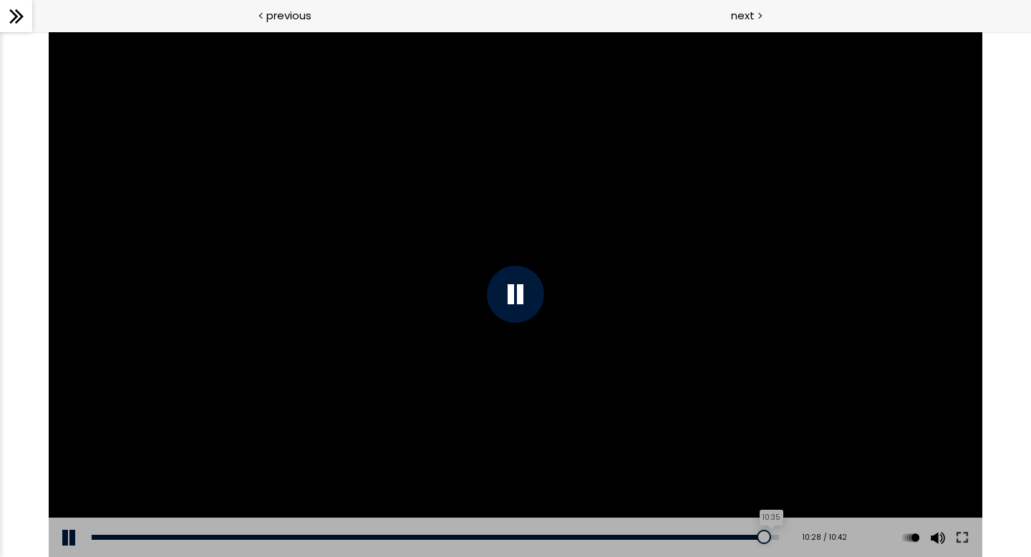
click at [764, 457] on div "10:35" at bounding box center [435, 537] width 687 height 5
click at [858, 457] on button at bounding box center [962, 537] width 26 height 40
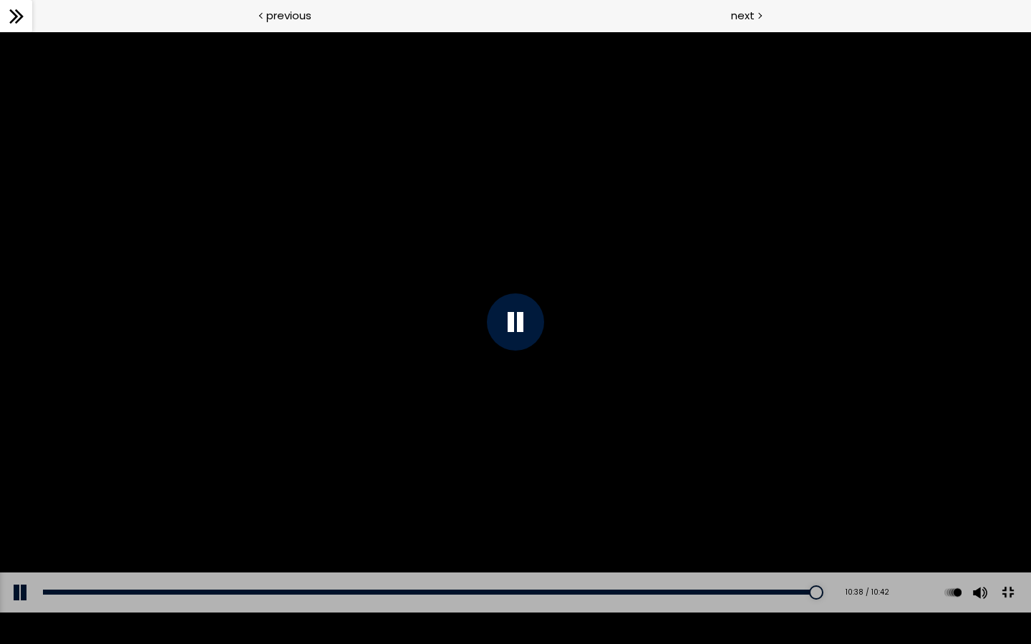
click at [858, 457] on button at bounding box center [1007, 593] width 32 height 32
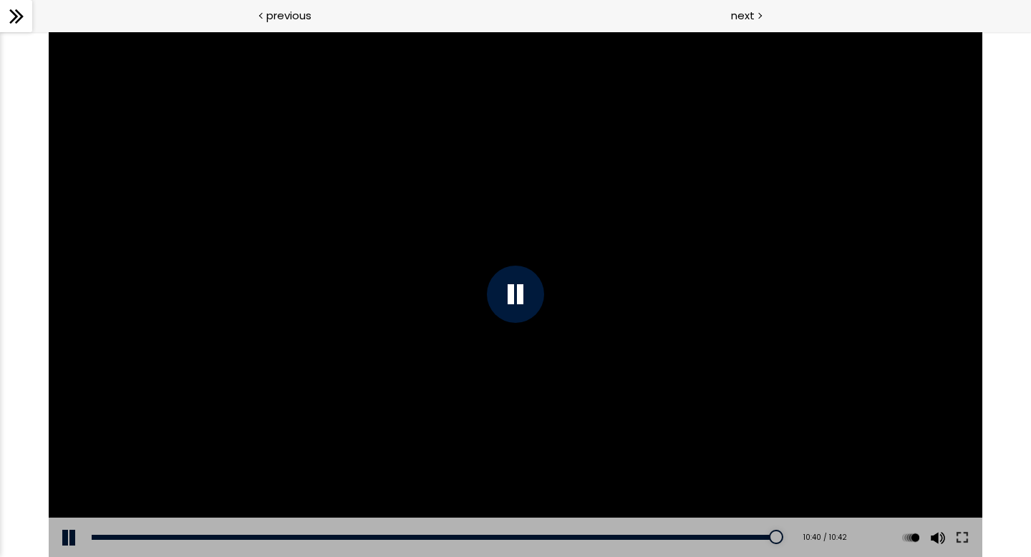
click at [18, 21] on icon at bounding box center [16, 16] width 21 height 21
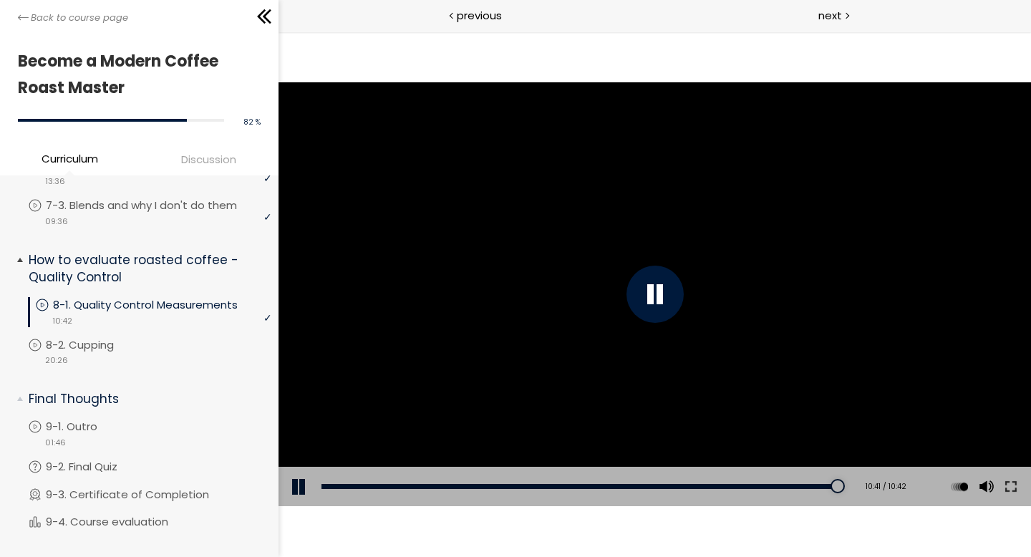
scroll to position [1366, 0]
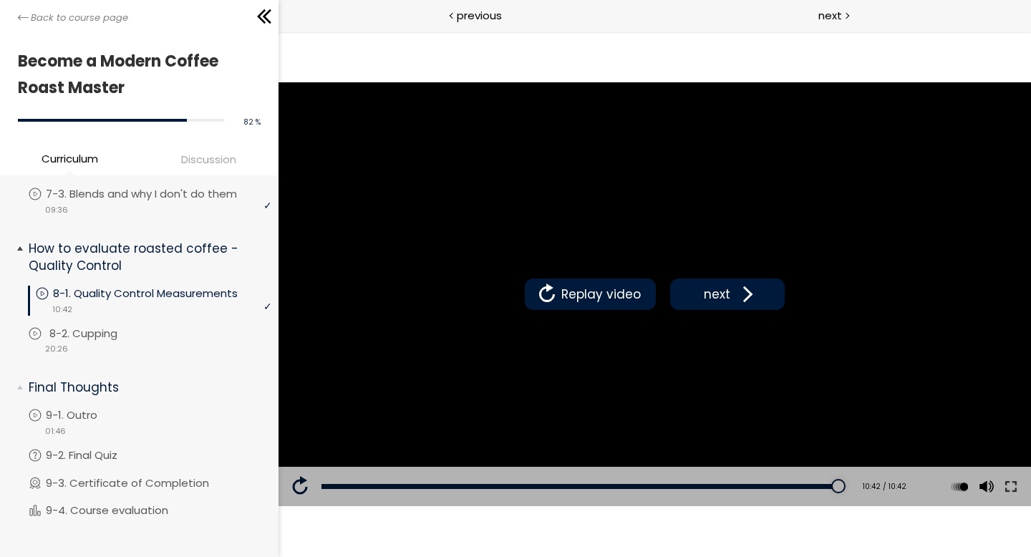
click at [94, 326] on p "8-2. Cupping" at bounding box center [97, 334] width 97 height 16
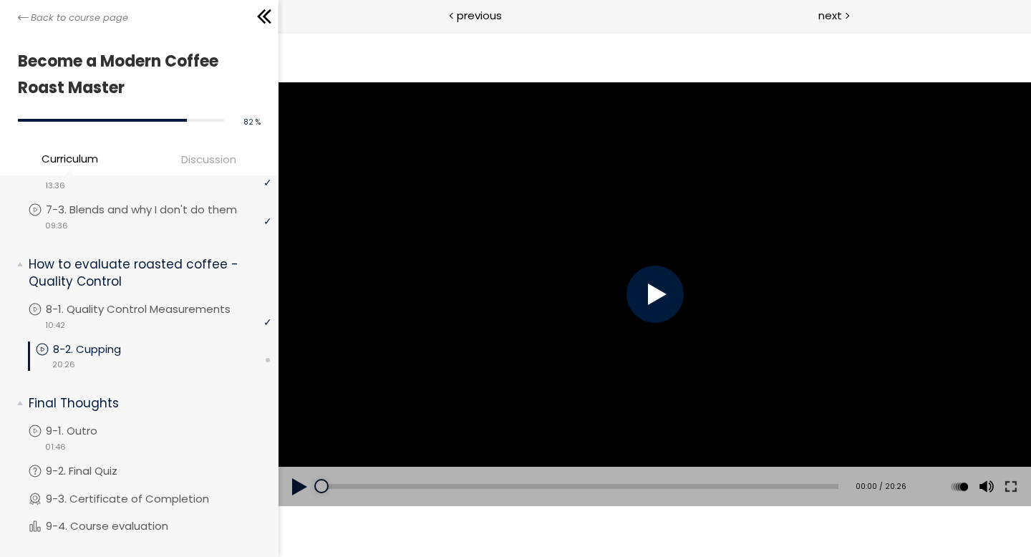
click at [654, 287] on div at bounding box center [654, 294] width 57 height 57
click at [372, 457] on div "02:03" at bounding box center [579, 486] width 517 height 5
click at [551, 457] on div "09:13" at bounding box center [579, 486] width 517 height 5
click at [681, 457] on div "Add chapter 09:51" at bounding box center [579, 487] width 517 height 40
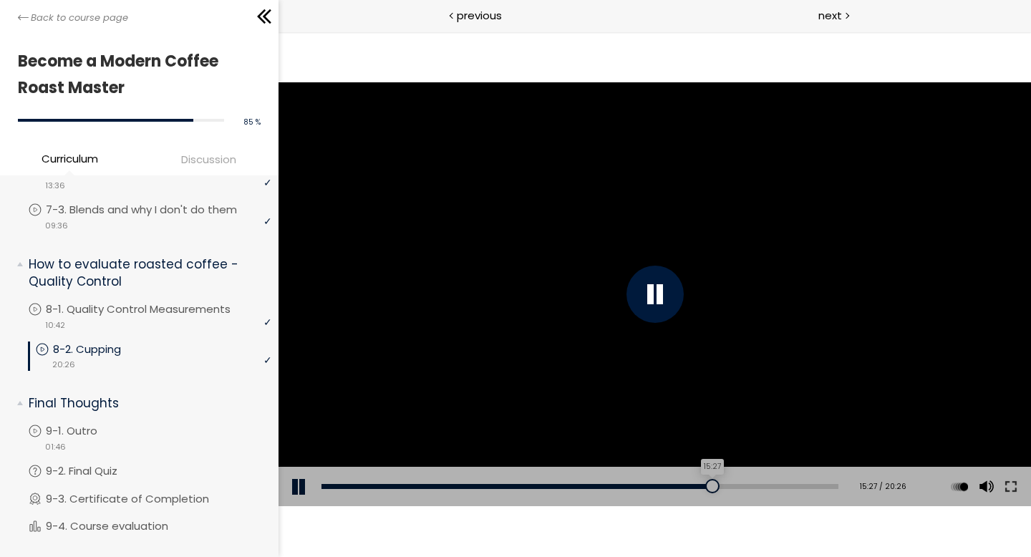
click at [706, 457] on div "15:27" at bounding box center [579, 486] width 517 height 5
click at [786, 457] on div "18:38" at bounding box center [579, 486] width 517 height 5
click at [797, 457] on div "19:03" at bounding box center [579, 486] width 517 height 5
click at [296, 457] on button at bounding box center [299, 487] width 43 height 40
click at [115, 423] on p "9-1. Outro" at bounding box center [89, 431] width 80 height 16
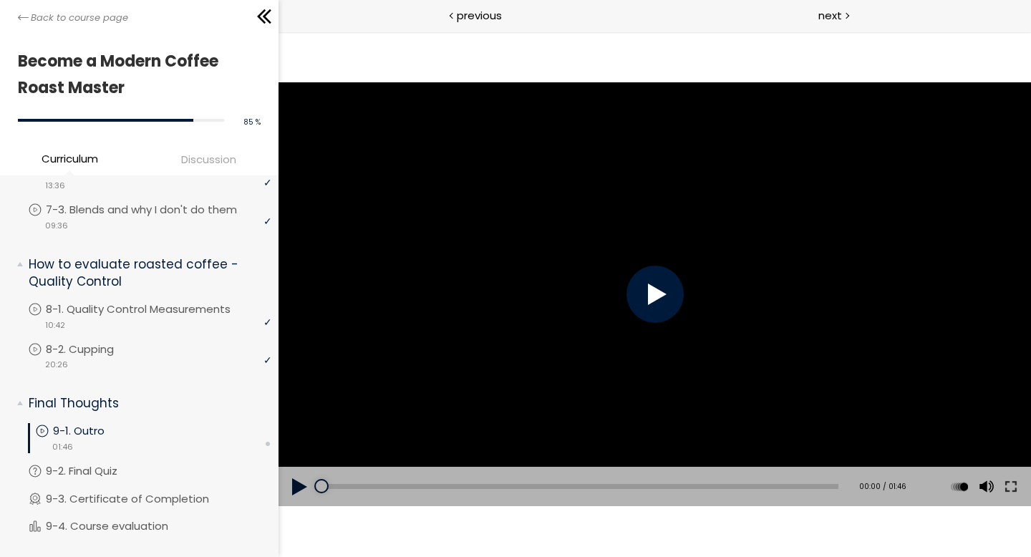
click at [661, 294] on div at bounding box center [654, 294] width 57 height 57
click at [591, 457] on div "Add chapter 00:55" at bounding box center [579, 487] width 517 height 40
click at [612, 457] on div "Add chapter 00:55" at bounding box center [579, 487] width 517 height 40
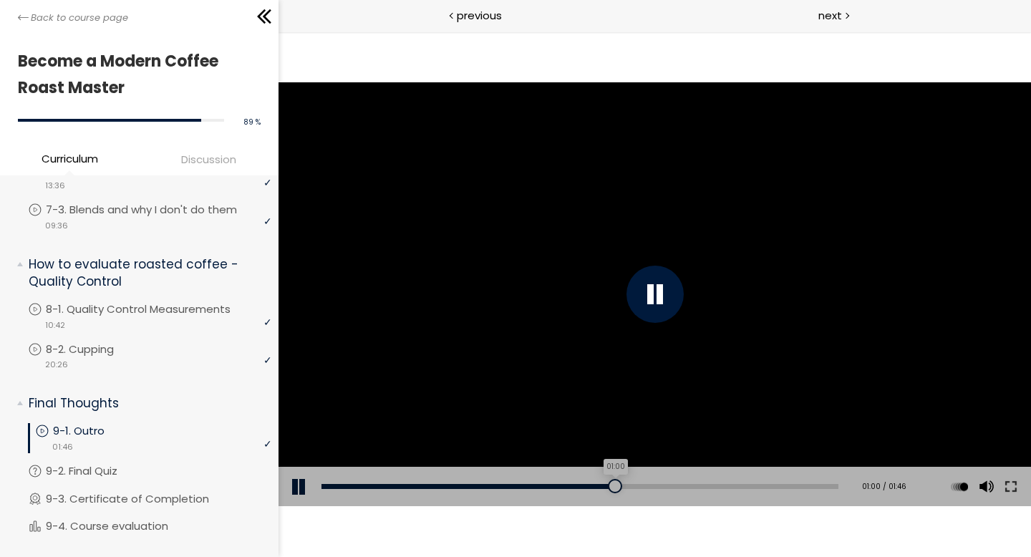
click at [610, 457] on div "01:00" at bounding box center [579, 486] width 517 height 5
click at [724, 457] on div "01:24" at bounding box center [579, 486] width 517 height 5
click at [764, 457] on div "01:32" at bounding box center [579, 486] width 517 height 5
click at [797, 457] on div "01:39" at bounding box center [579, 486] width 517 height 5
click at [104, 457] on p "9-2. Final Quiz" at bounding box center [99, 471] width 100 height 16
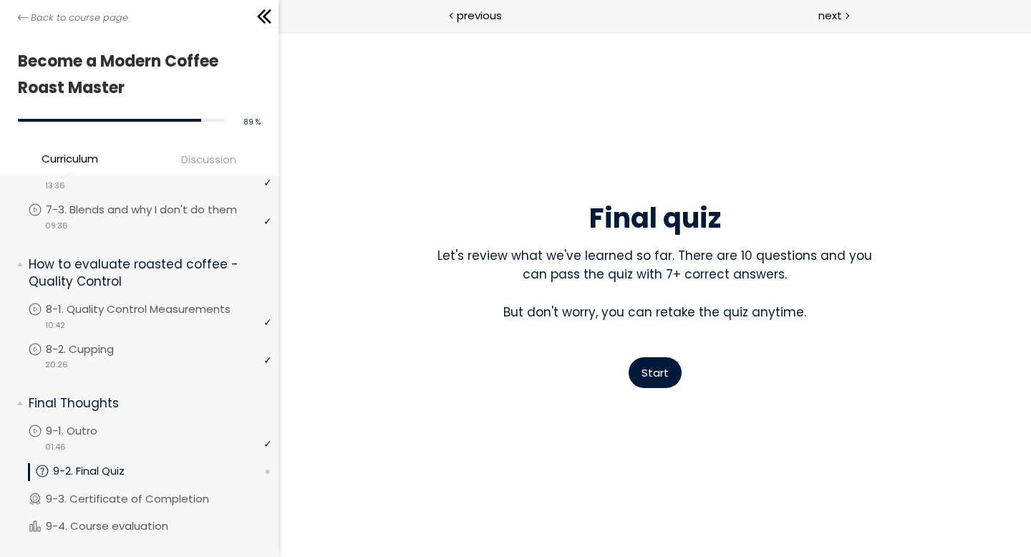
click at [661, 372] on span "Start" at bounding box center [654, 372] width 27 height 15
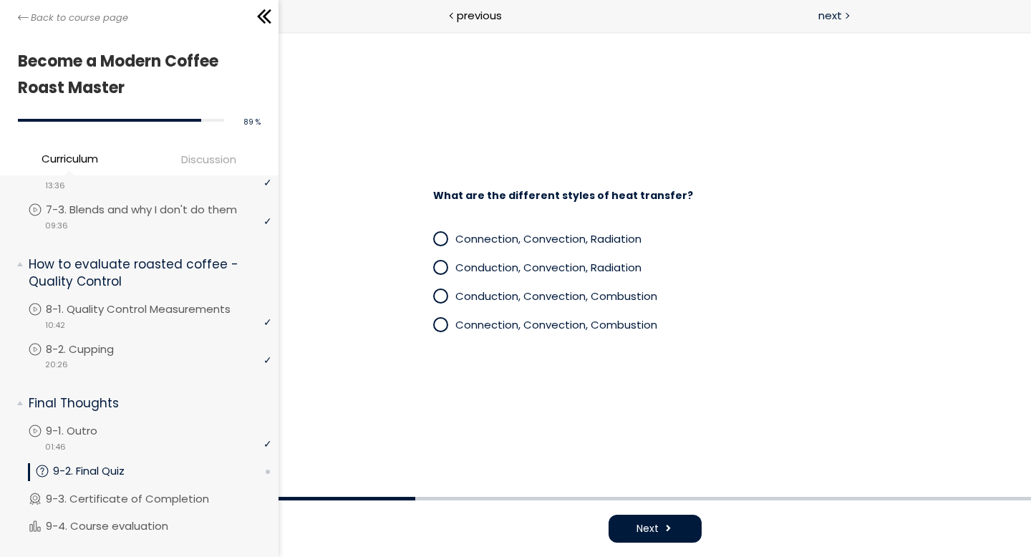
scroll to position [1366, 0]
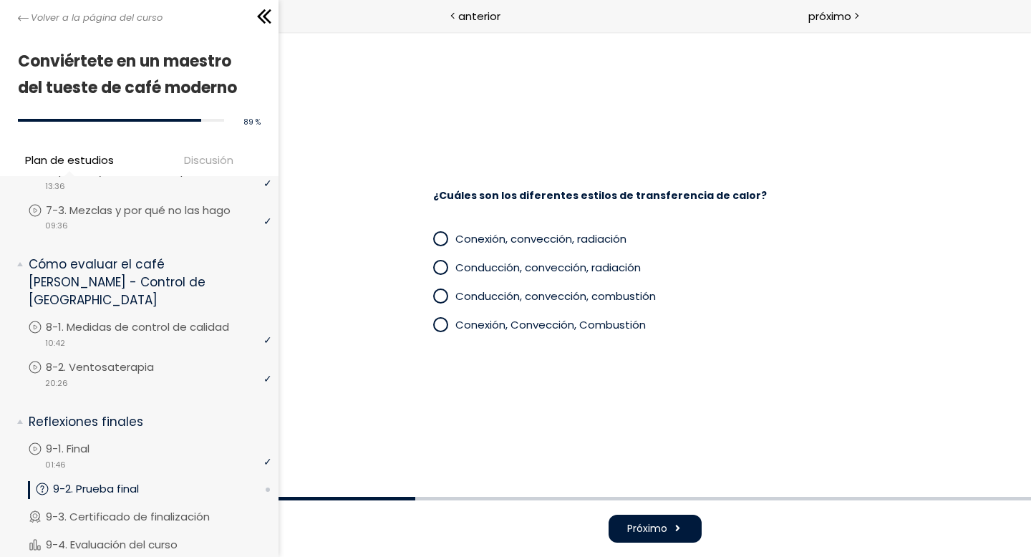
click at [434, 269] on span at bounding box center [440, 267] width 12 height 12
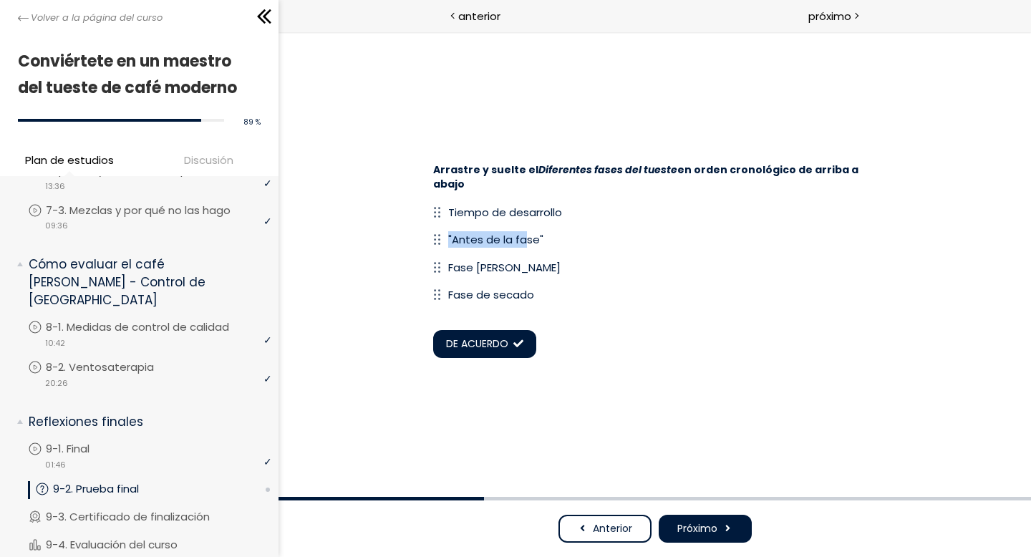
drag, startPoint x: 522, startPoint y: 244, endPoint x: 522, endPoint y: 226, distance: 17.9
click at [522, 226] on div ""Antes de la fase"" at bounding box center [654, 239] width 444 height 27
drag, startPoint x: 435, startPoint y: 301, endPoint x: 438, endPoint y: 240, distance: 60.2
click at [438, 240] on div ""Antes de la fase" Tiempo de desarrollo Fase [PERSON_NAME] Fase de secado" at bounding box center [654, 254] width 444 height 110
click at [458, 346] on font "DE ACUERDO" at bounding box center [476, 343] width 62 height 14
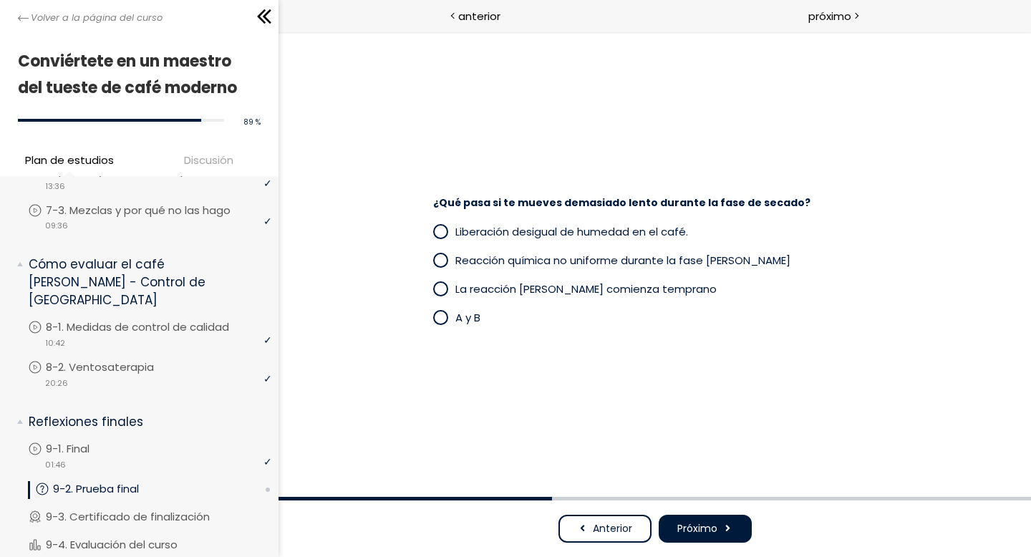
click at [645, 347] on div "¿Qué pasa si te mueves demasiado lento durante la fase de secado? Liberación de…" at bounding box center [654, 264] width 631 height 208
click at [439, 318] on span at bounding box center [440, 317] width 12 height 12
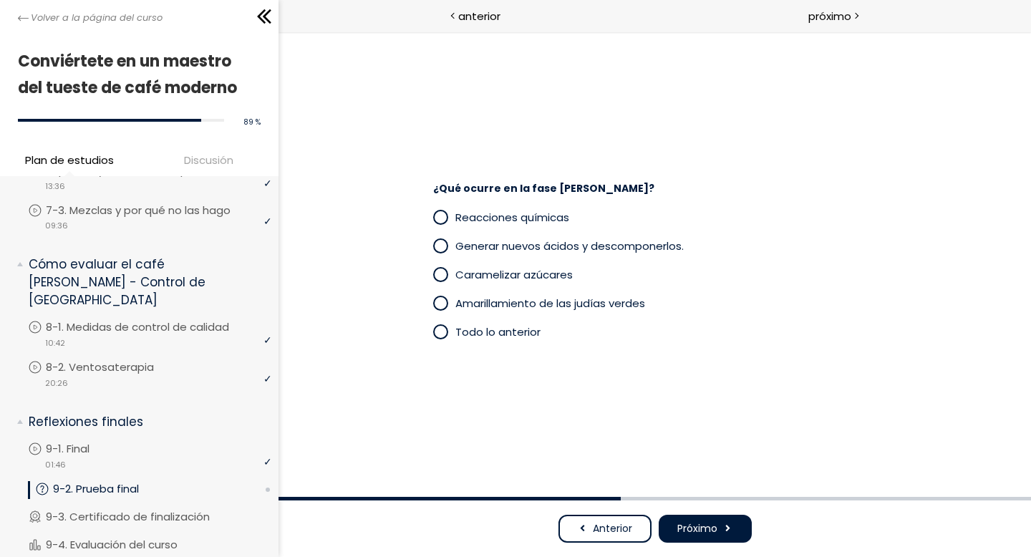
click at [714, 291] on div "Amarillamiento de las judías verdes" at bounding box center [654, 303] width 444 height 29
click at [444, 276] on span at bounding box center [440, 274] width 12 height 12
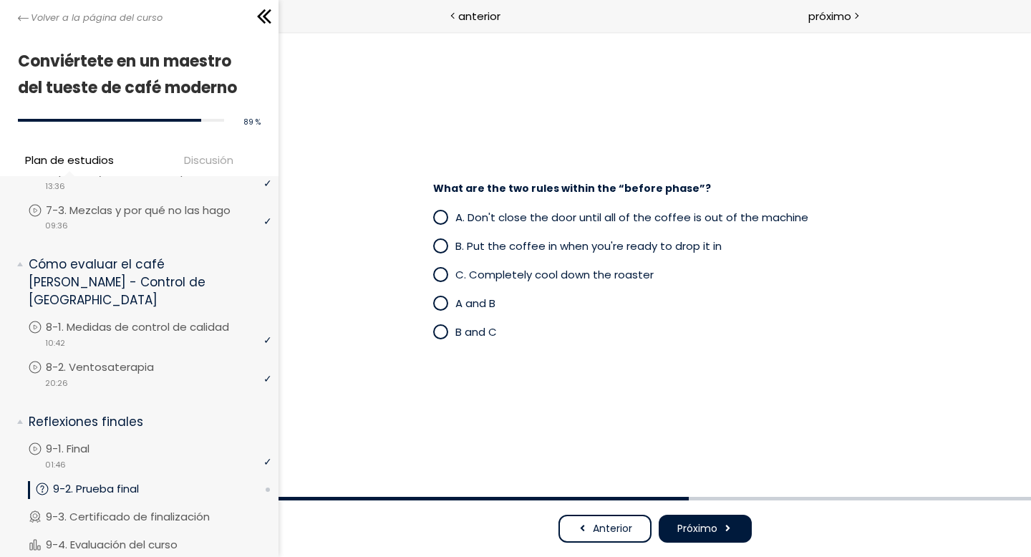
click at [704, 71] on div "What are the two rules within the “before phase”? A. Don't close the door until…" at bounding box center [654, 263] width 752 height 465
click at [673, 325] on p "B y C" at bounding box center [665, 331] width 422 height 16
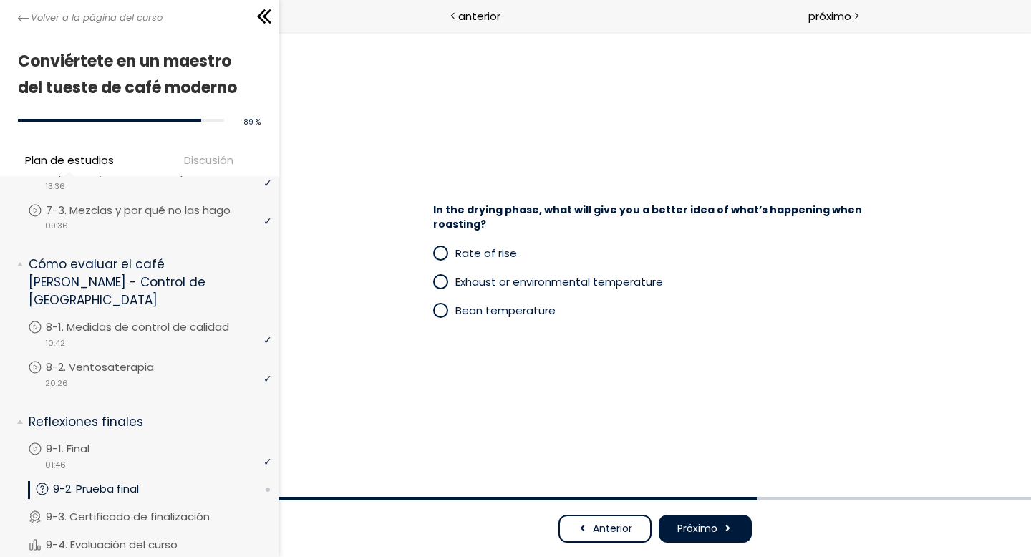
click at [618, 457] on span "Anterior" at bounding box center [611, 528] width 39 height 15
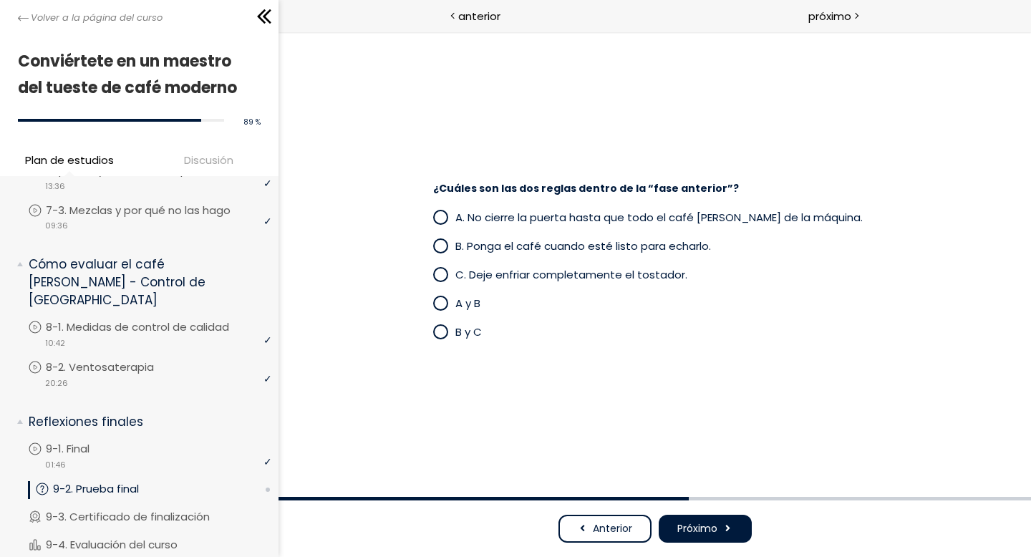
click at [858, 163] on div "¿Cuáles son las dos reglas dentro de la “fase anterior”? A. No cierre la puerta…" at bounding box center [654, 264] width 631 height 236
click at [444, 244] on span at bounding box center [440, 246] width 12 height 12
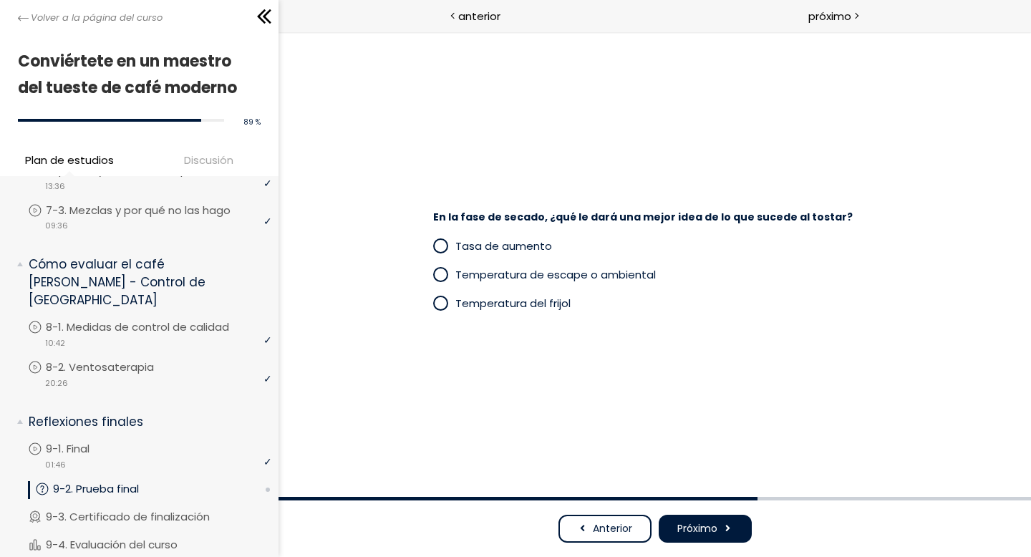
click at [683, 349] on div "En la fase de secado, ¿qué le dará una mejor idea de lo que sucede al tostar? T…" at bounding box center [654, 264] width 631 height 179
click at [476, 312] on div "Temperatura del frijol" at bounding box center [654, 303] width 444 height 29
click at [438, 308] on span at bounding box center [440, 303] width 12 height 12
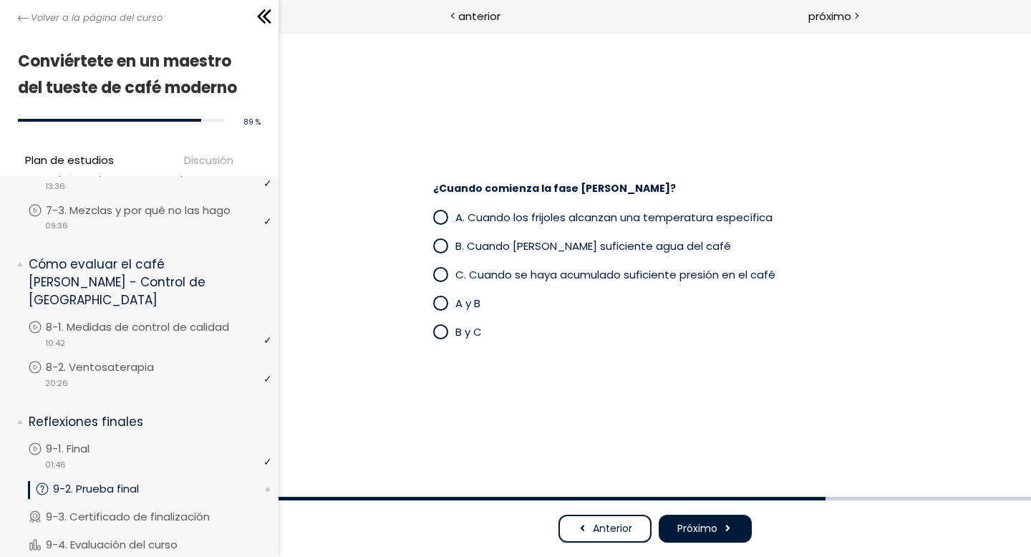
click at [608, 334] on p "B y C" at bounding box center [665, 331] width 422 height 16
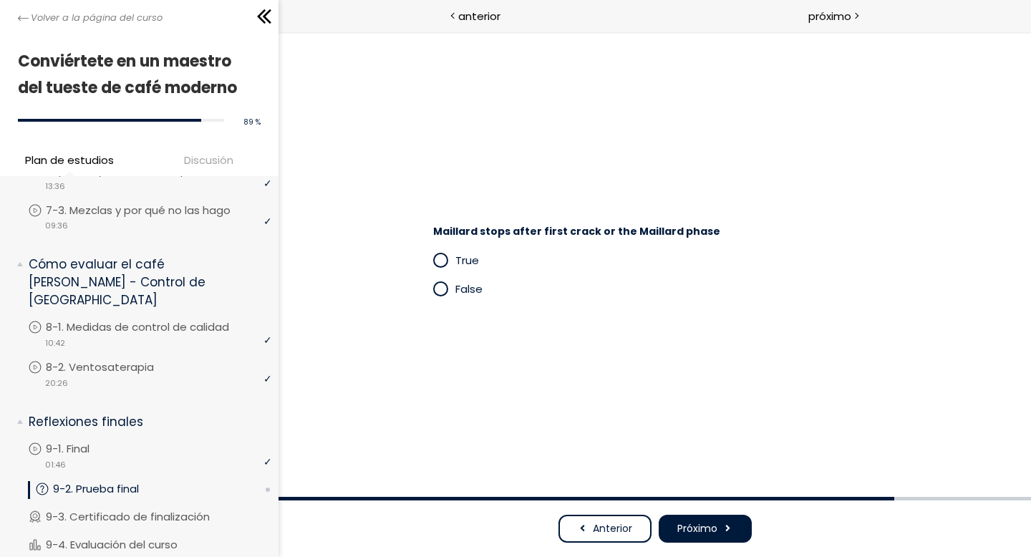
click at [610, 457] on font "Anterior" at bounding box center [611, 528] width 39 height 14
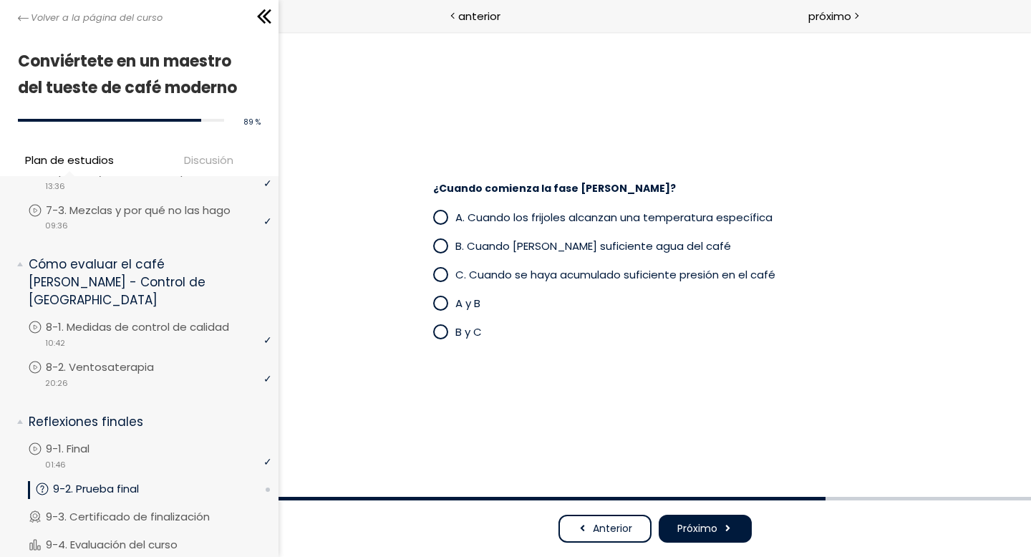
click at [423, 73] on div "¿Cuando comienza la fase [PERSON_NAME]? A. Cuando los frijoles alcanzan una tem…" at bounding box center [654, 263] width 752 height 465
click at [439, 301] on span at bounding box center [440, 303] width 12 height 12
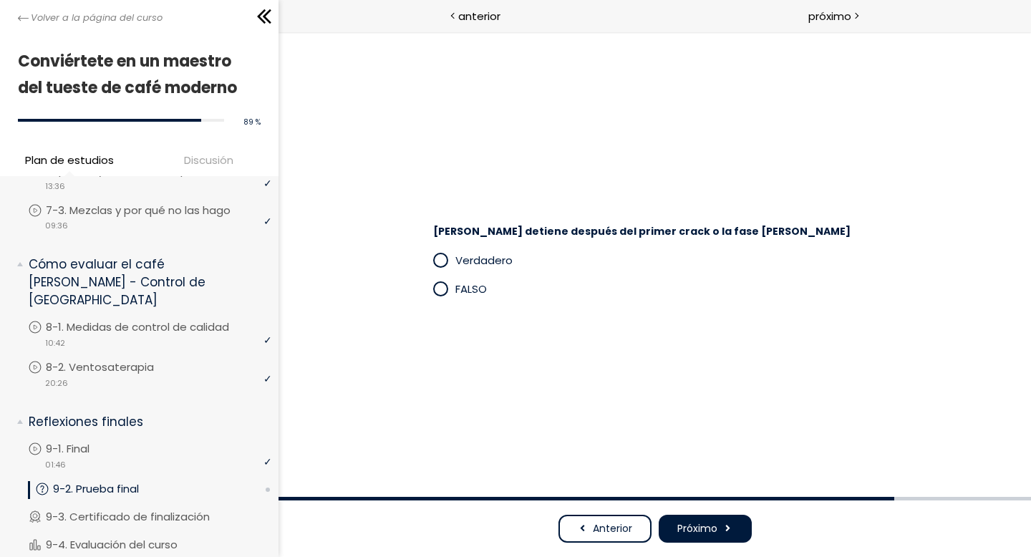
click at [439, 74] on div "[PERSON_NAME] detiene después del primer crack o la fase [PERSON_NAME] Verdader…" at bounding box center [654, 263] width 666 height 379
click at [437, 293] on span at bounding box center [440, 289] width 12 height 12
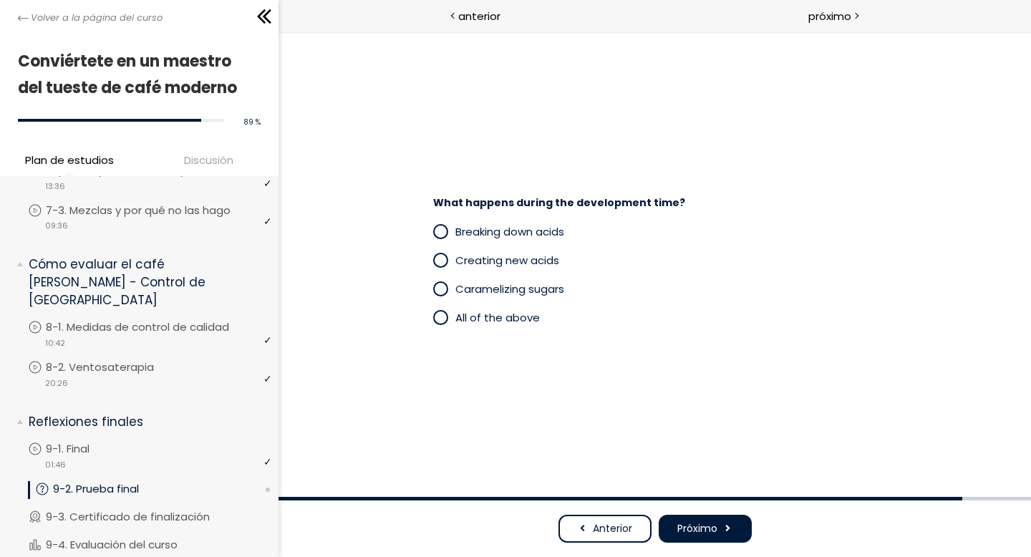
click at [439, 321] on span at bounding box center [440, 317] width 12 height 12
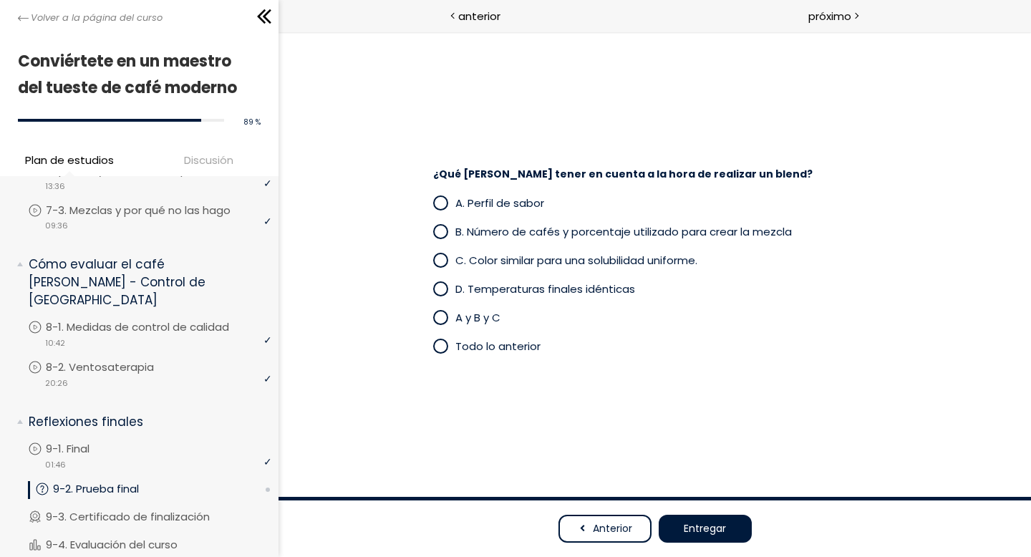
click at [700, 109] on div "¿Qué [PERSON_NAME] tener en cuenta a la hora de realizar un blend? A. Perfil de…" at bounding box center [654, 263] width 666 height 379
click at [440, 321] on span at bounding box center [440, 317] width 12 height 12
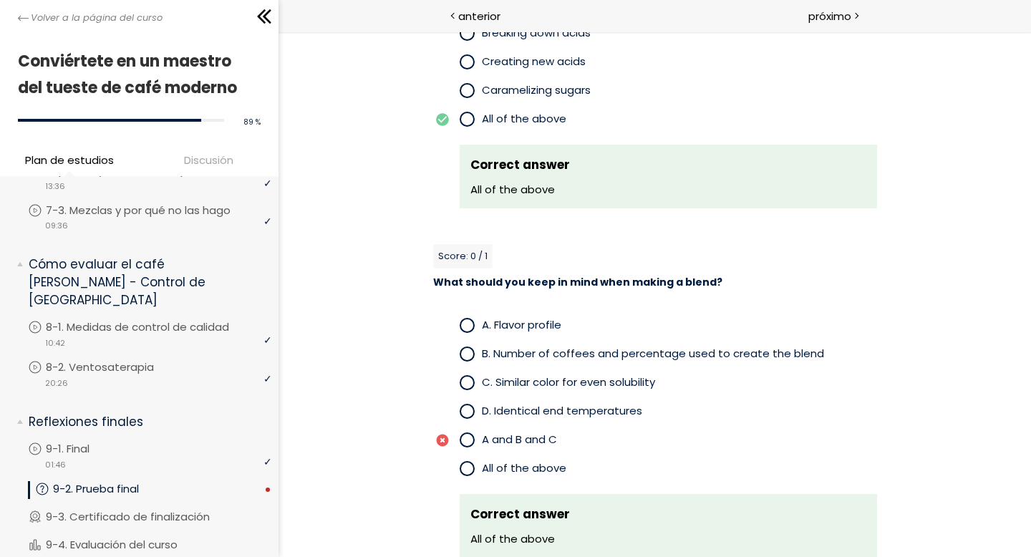
scroll to position [3150, 0]
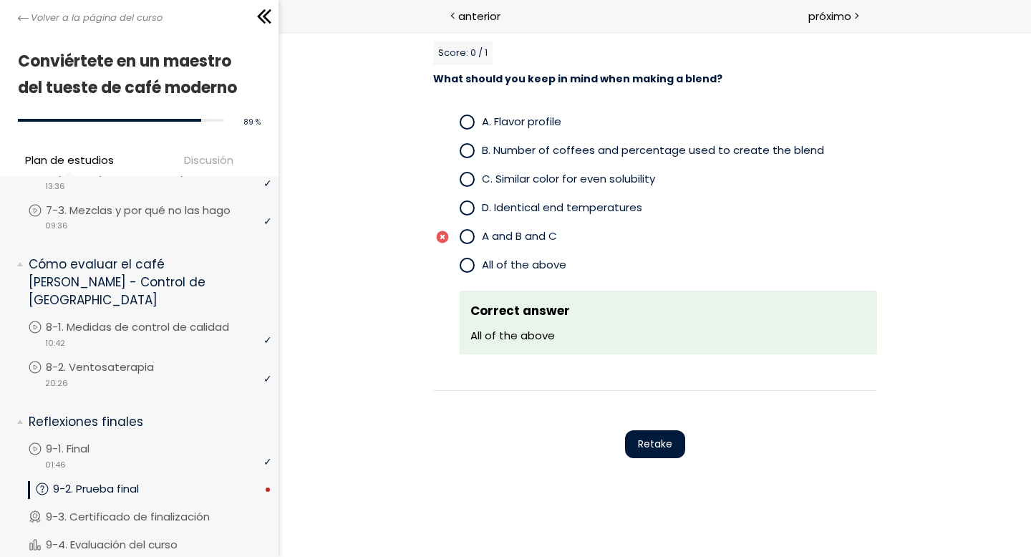
click at [660, 437] on span "Retake" at bounding box center [654, 444] width 34 height 15
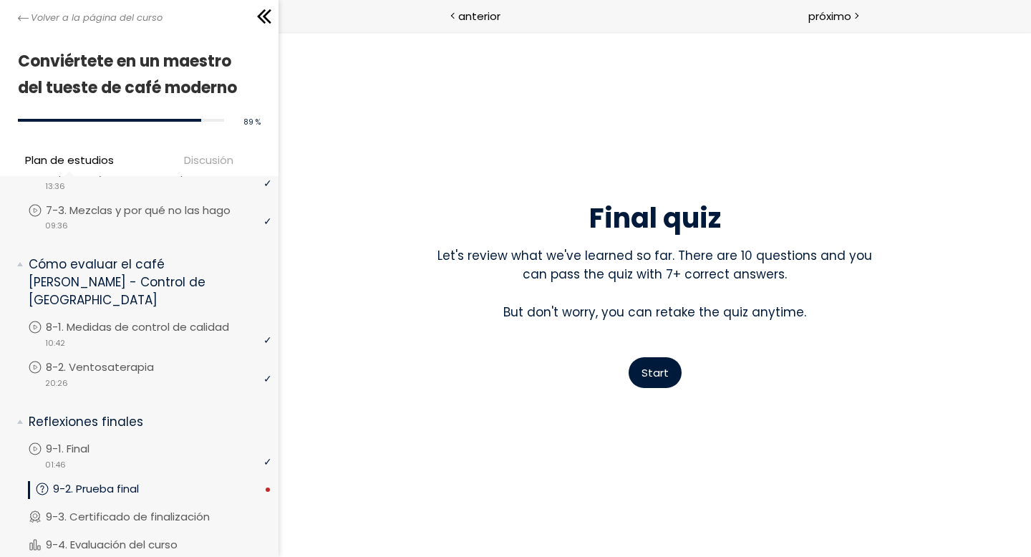
click at [650, 364] on button "Start" at bounding box center [654, 372] width 53 height 31
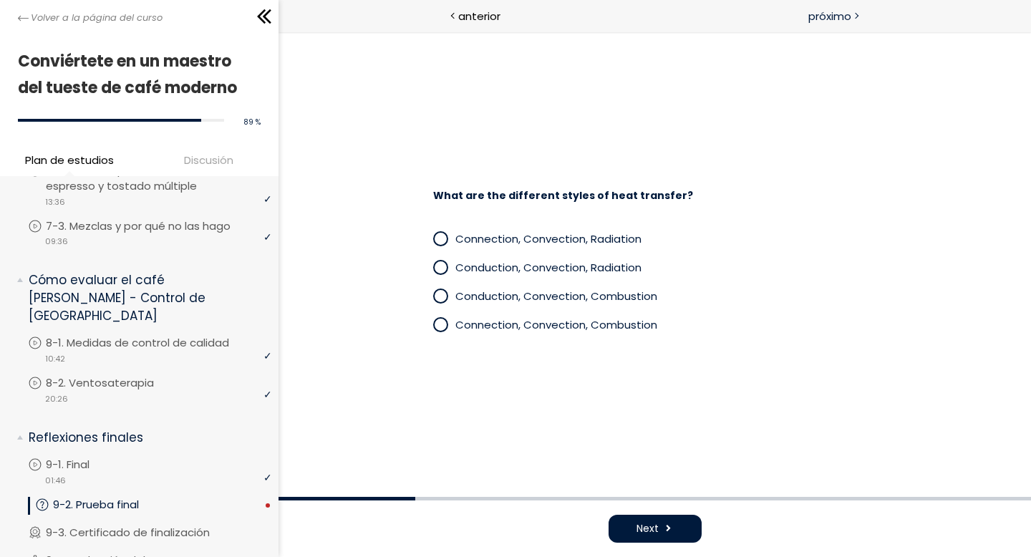
scroll to position [1366, 0]
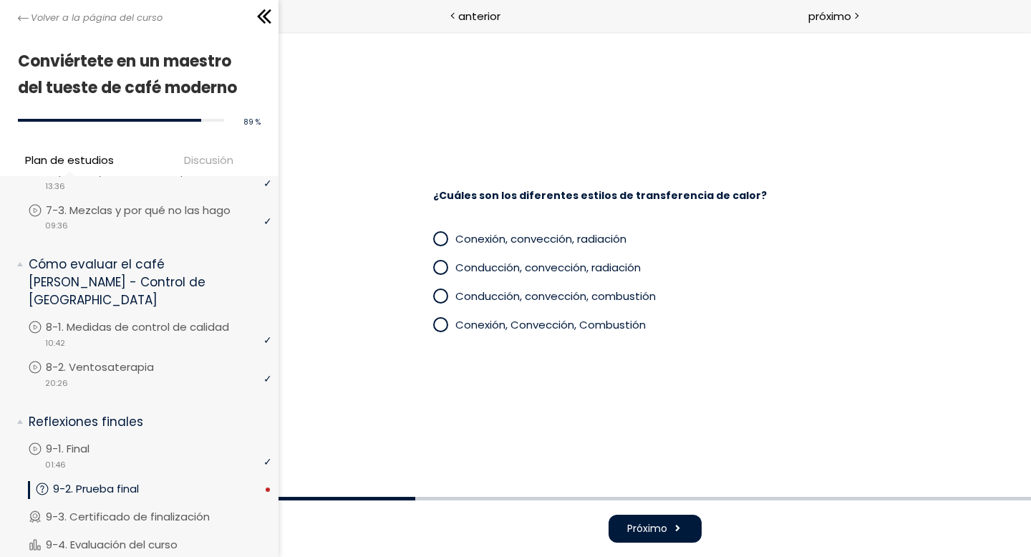
click at [447, 262] on span at bounding box center [443, 267] width 22 height 18
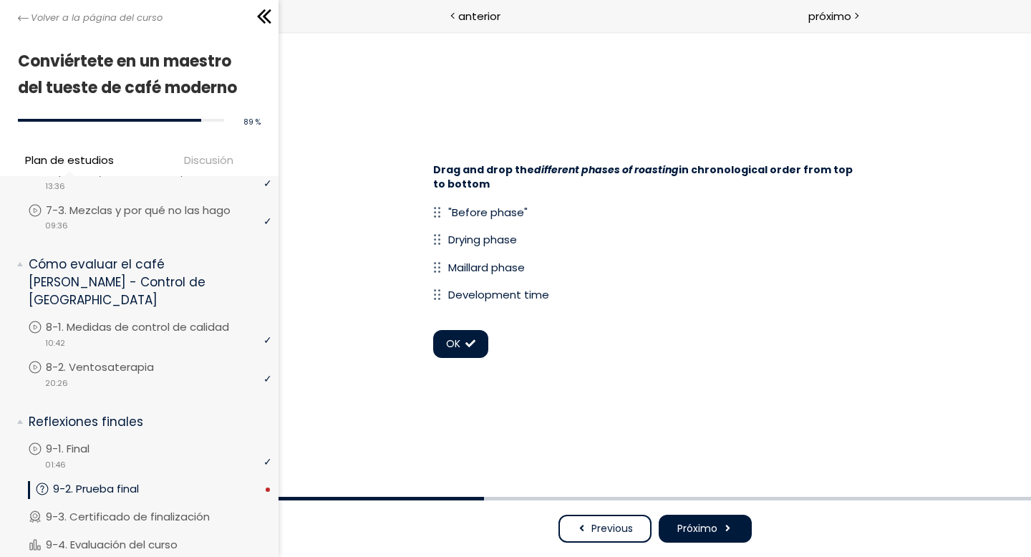
click at [718, 457] on button "Próximo" at bounding box center [704, 529] width 93 height 28
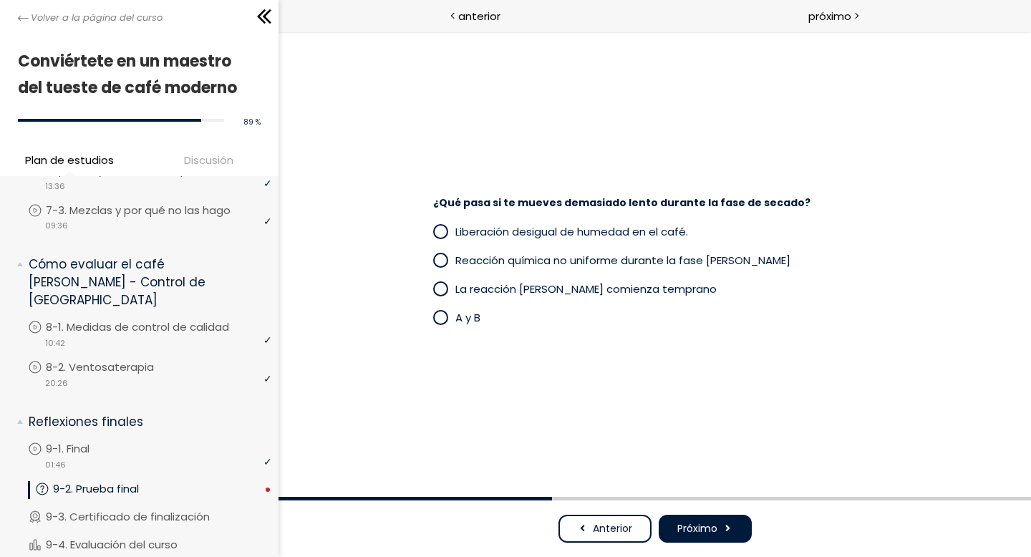
click at [678, 170] on div "¿Qué pasa si te mueves demasiado lento durante la fase de secado? Liberación de…" at bounding box center [654, 264] width 631 height 208
click at [440, 317] on span at bounding box center [440, 317] width 12 height 12
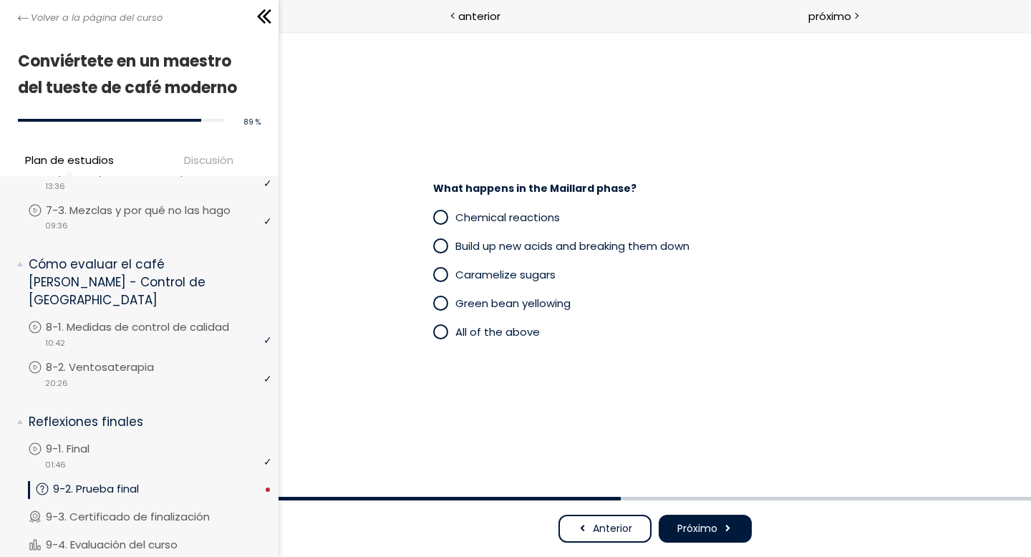
click at [433, 335] on span at bounding box center [439, 331] width 15 height 15
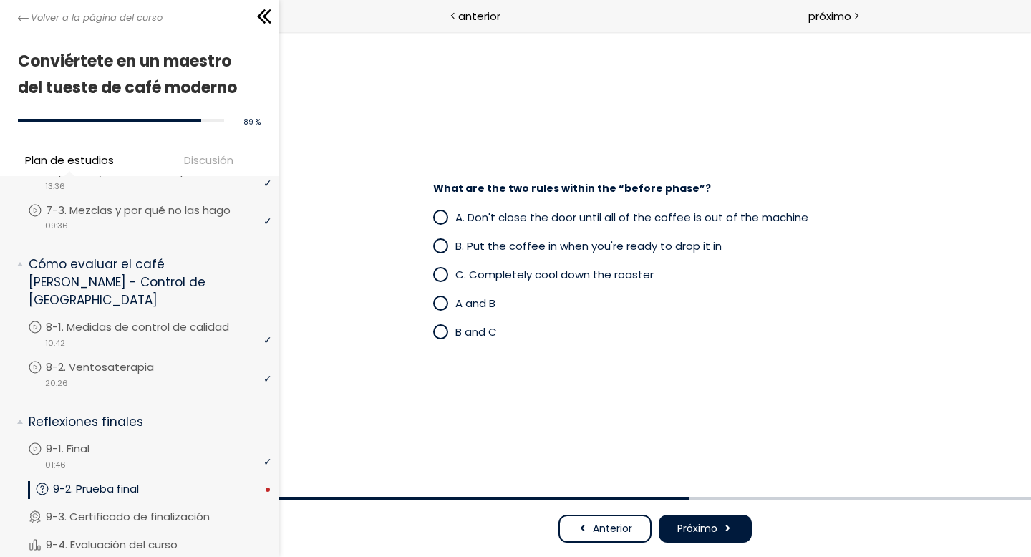
click at [661, 128] on div "What are the two rules within the “before phase”? A. Don't close the door until…" at bounding box center [654, 263] width 666 height 379
click at [666, 252] on font "B. Ponga el café cuando esté listo para echarlo." at bounding box center [582, 245] width 256 height 15
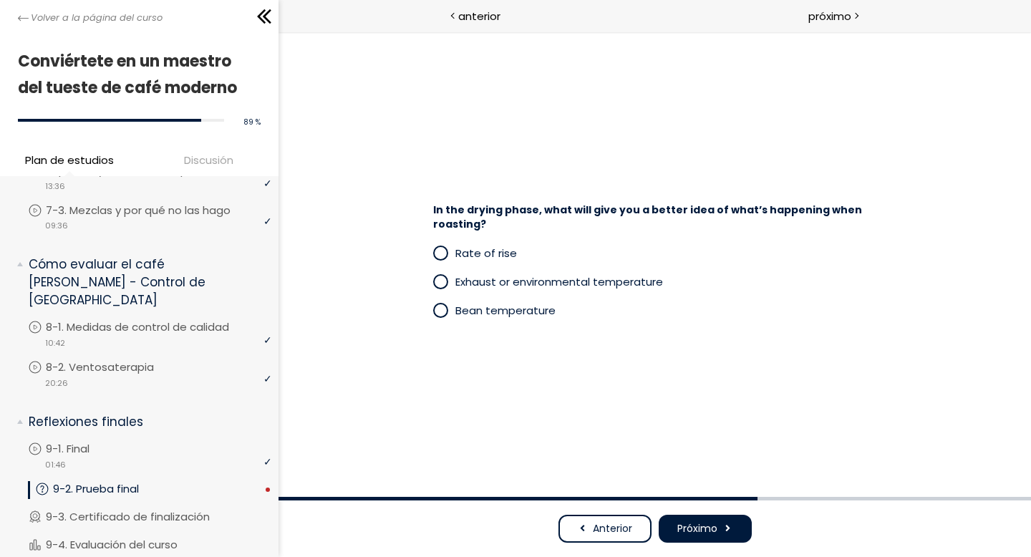
click at [618, 457] on font "Anterior" at bounding box center [611, 528] width 39 height 14
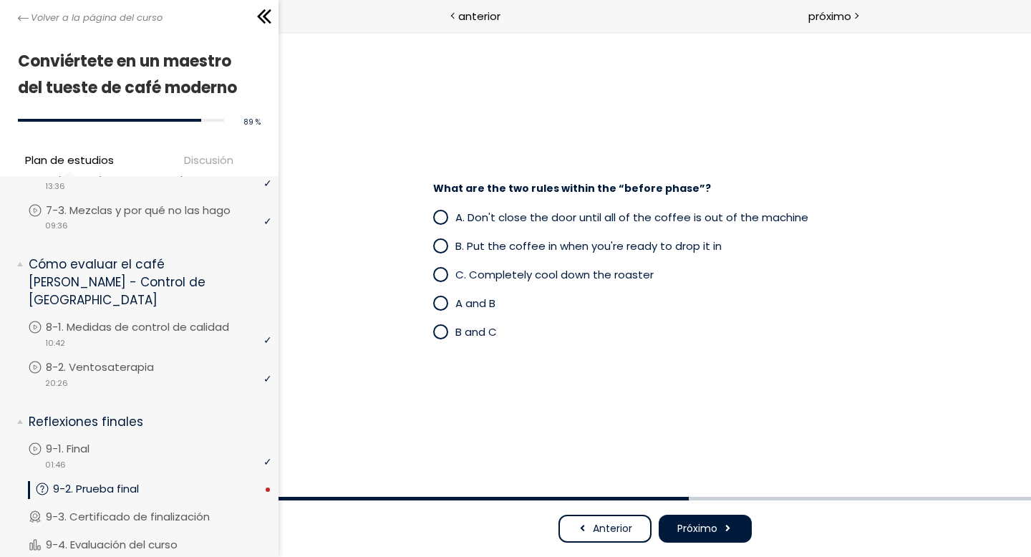
click at [710, 457] on button "Próximo" at bounding box center [704, 529] width 93 height 28
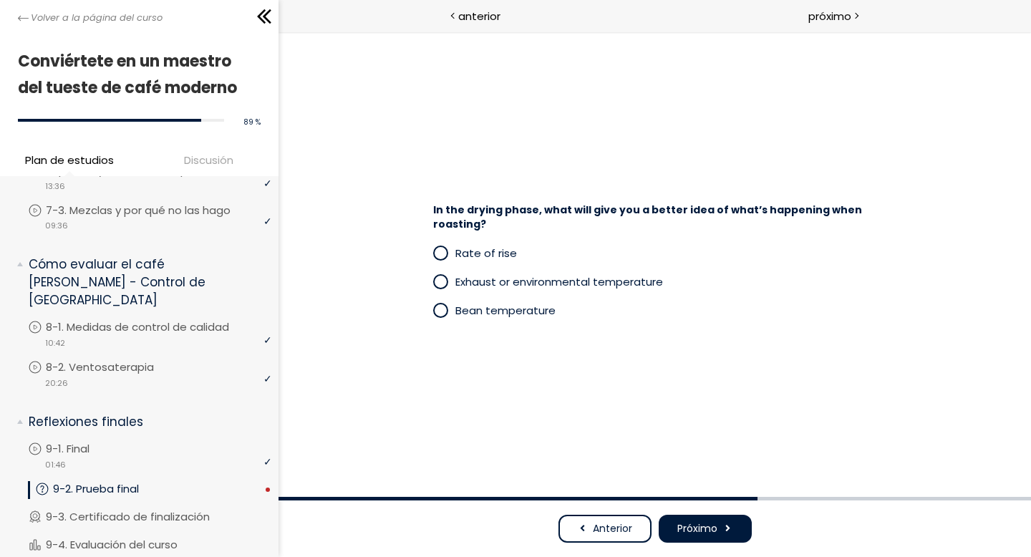
click at [447, 286] on span at bounding box center [443, 282] width 22 height 18
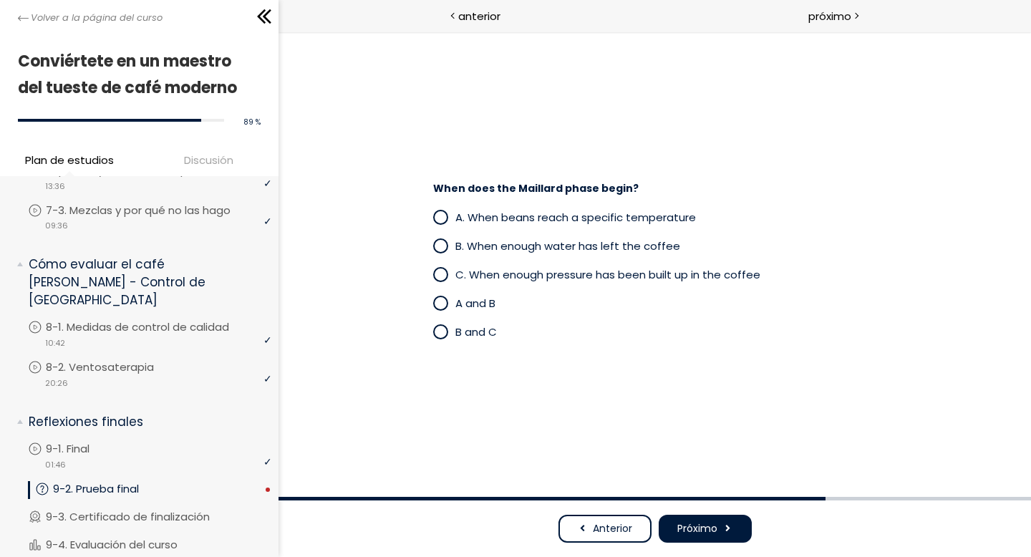
click at [438, 331] on span at bounding box center [440, 332] width 12 height 12
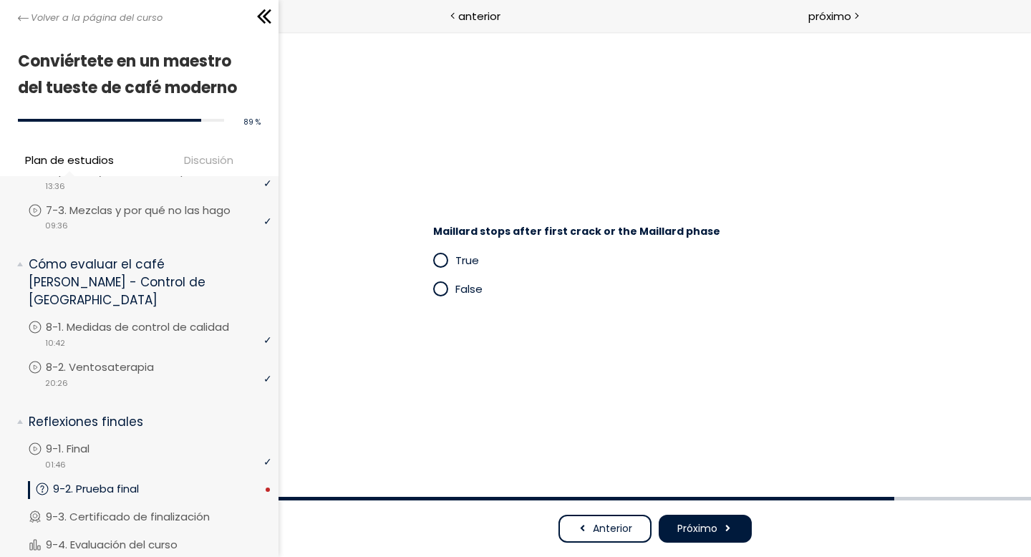
click at [442, 289] on span at bounding box center [440, 289] width 12 height 12
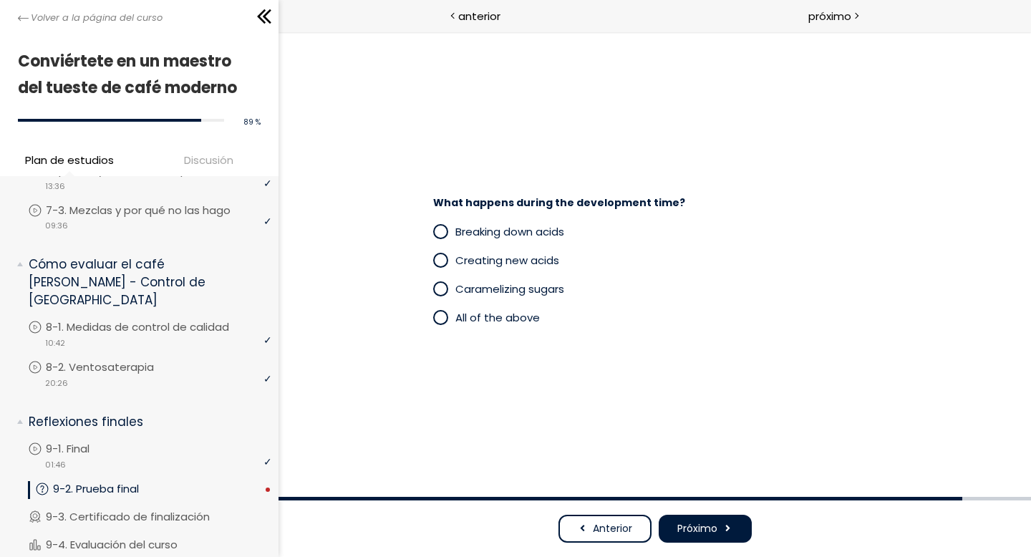
click at [438, 316] on span at bounding box center [440, 317] width 12 height 12
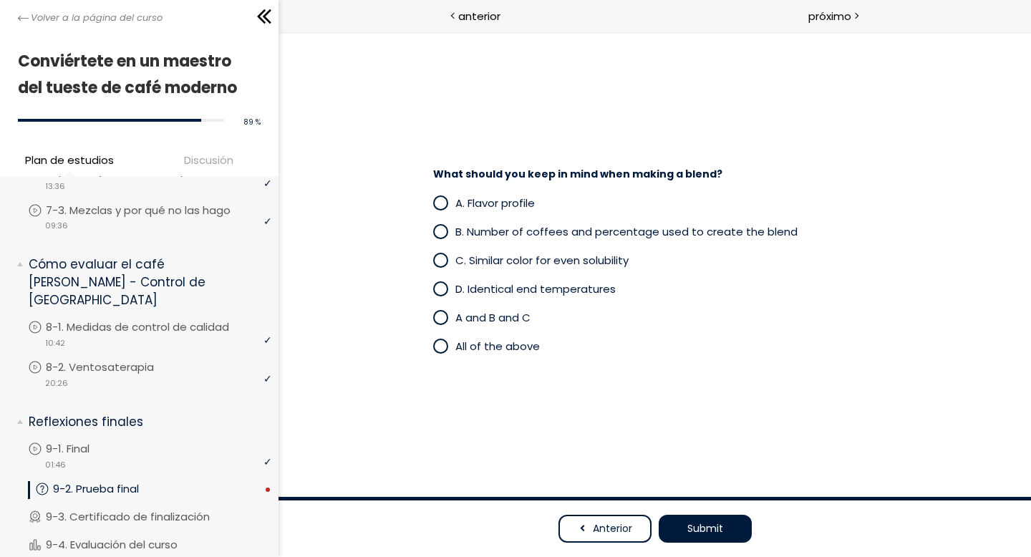
click at [444, 345] on span at bounding box center [440, 346] width 12 height 12
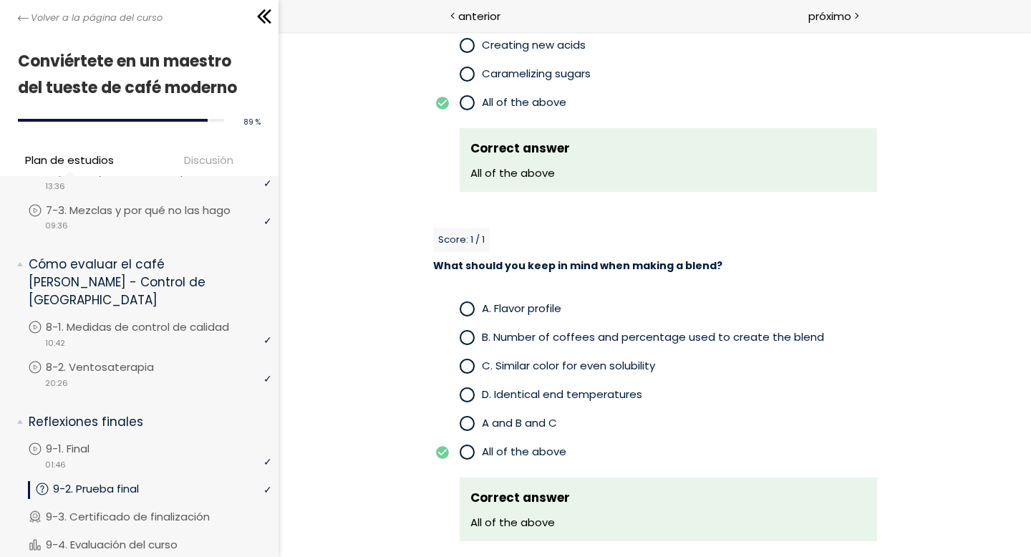
scroll to position [3150, 0]
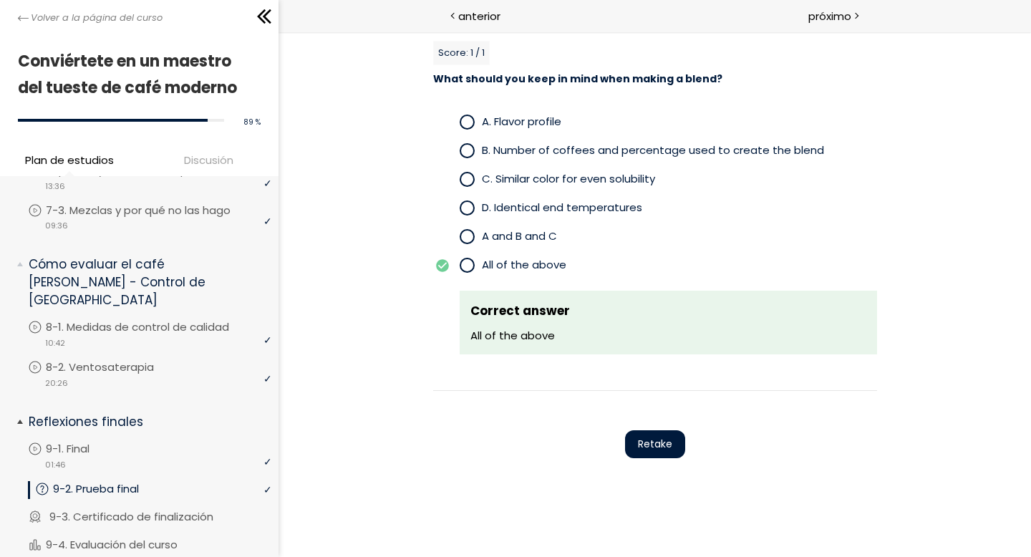
click at [171, 457] on font "9-3. Certificado de finalización" at bounding box center [131, 516] width 164 height 15
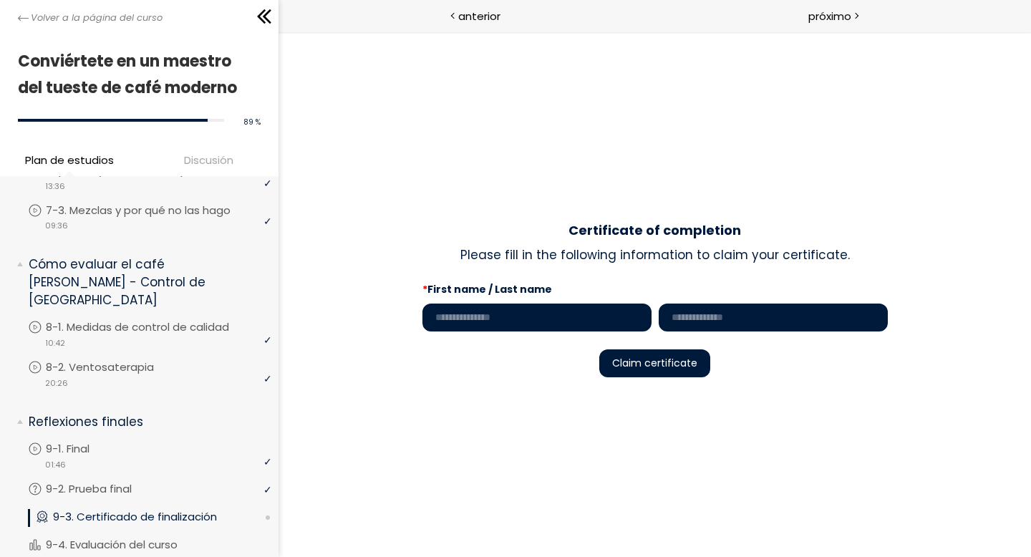
click at [532, 307] on input "text" at bounding box center [536, 317] width 229 height 28
type input "******"
click at [772, 318] on input "text" at bounding box center [772, 317] width 229 height 28
click at [757, 387] on div "Certificate of completion Please fill in the following information to claim you…" at bounding box center [654, 293] width 666 height 439
click at [738, 313] on input "****" at bounding box center [772, 317] width 229 height 28
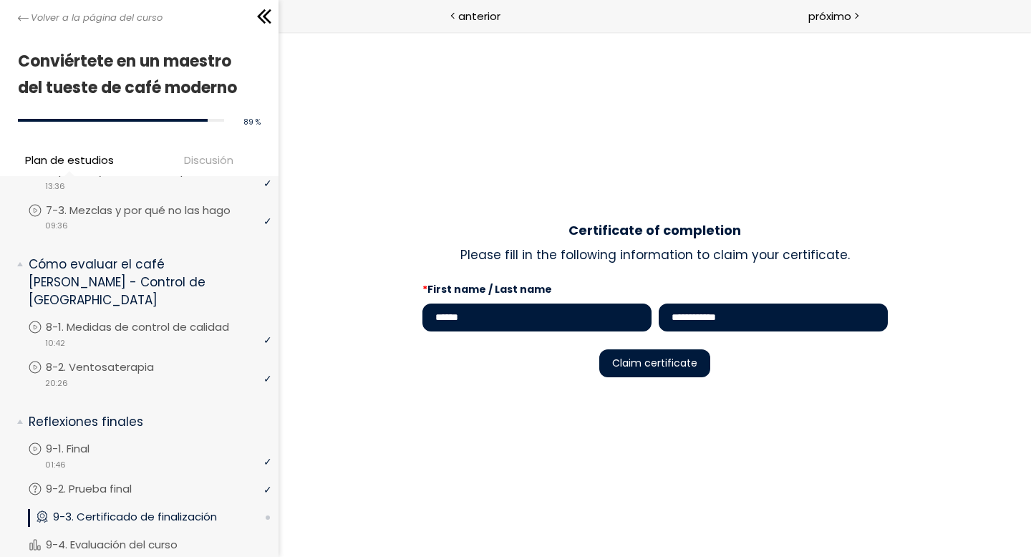
type input "**********"
click at [685, 360] on span "Claim certificate" at bounding box center [653, 363] width 85 height 14
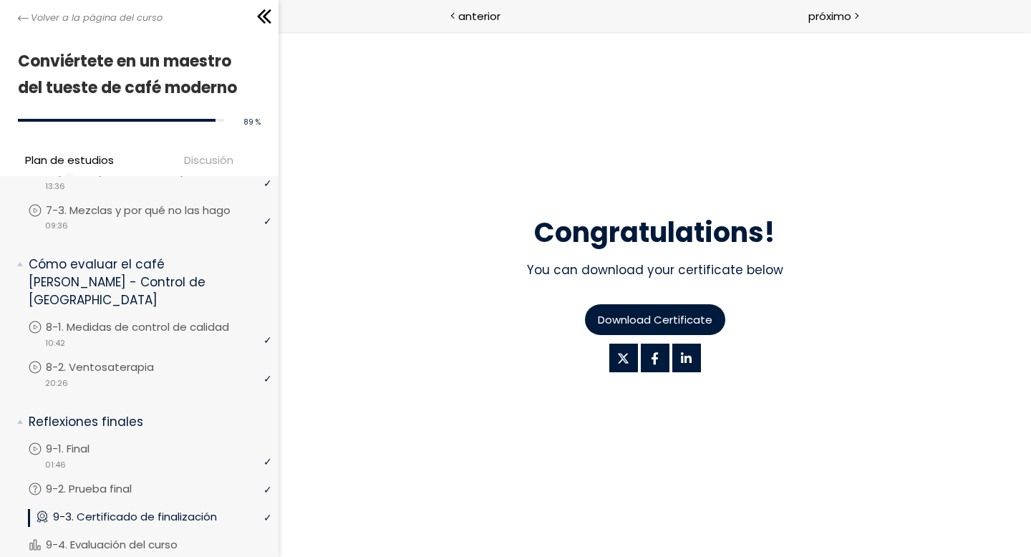
click at [676, 316] on span "Download Certificate" at bounding box center [654, 319] width 115 height 16
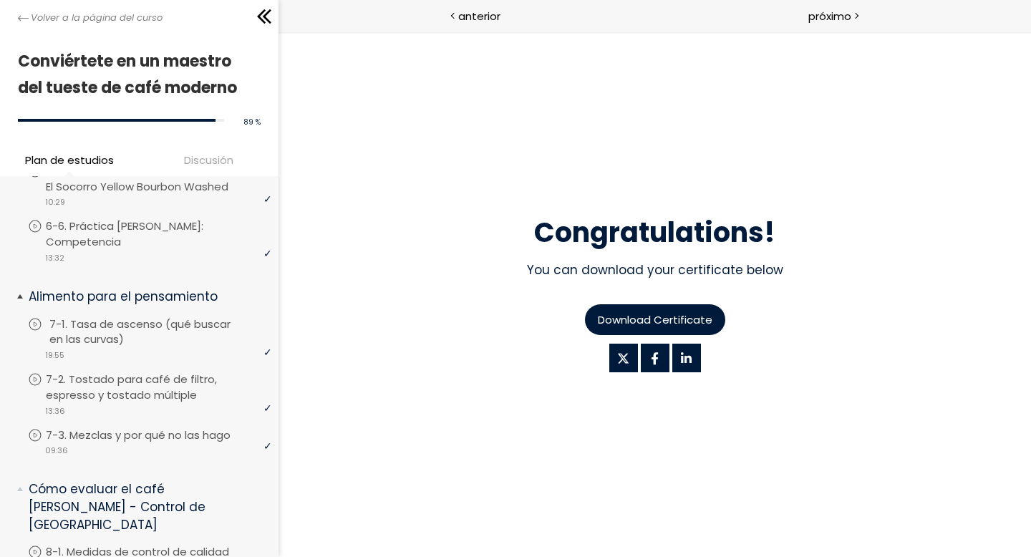
scroll to position [1366, 0]
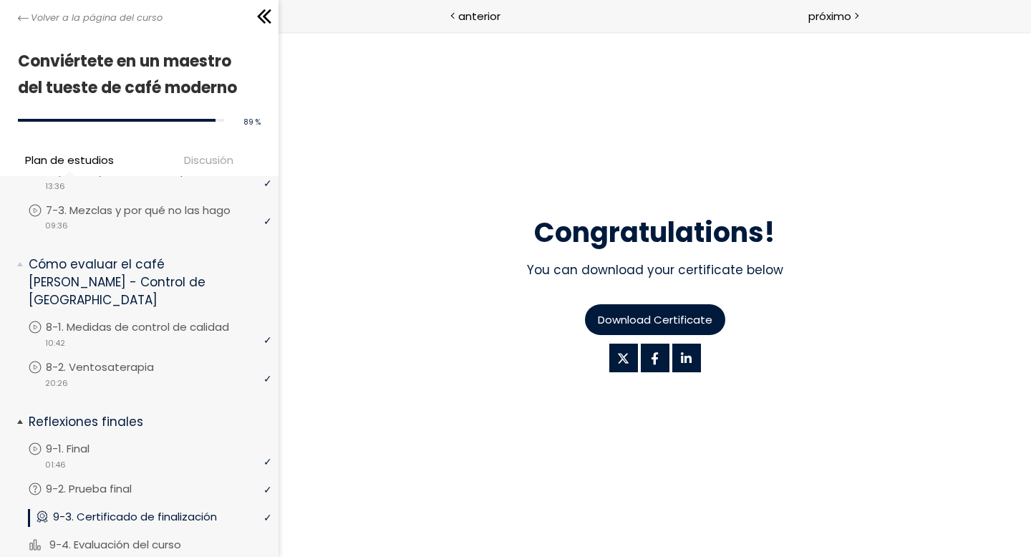
click at [156, 457] on font "9-4. Evaluación del curso" at bounding box center [115, 544] width 132 height 15
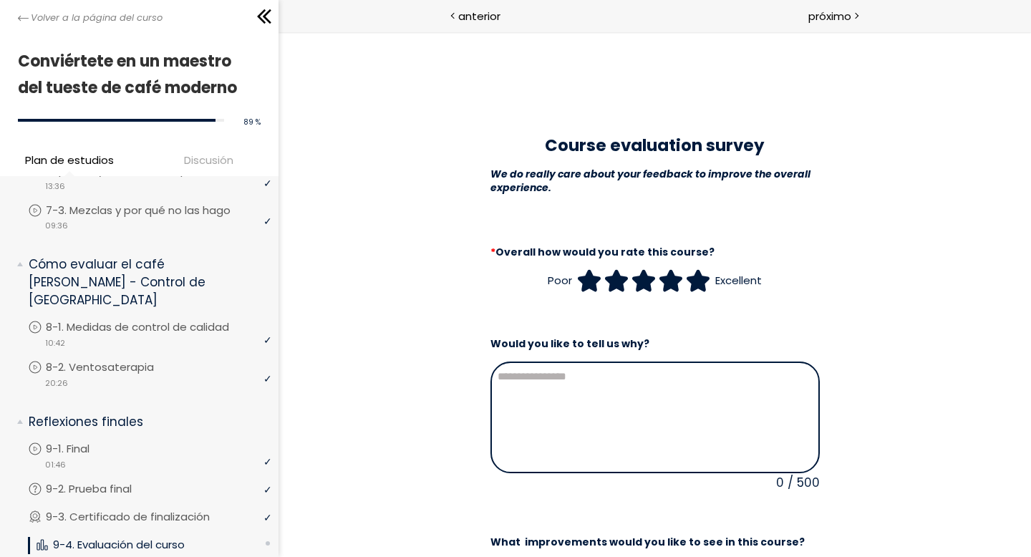
click at [699, 285] on icon at bounding box center [696, 280] width 21 height 21
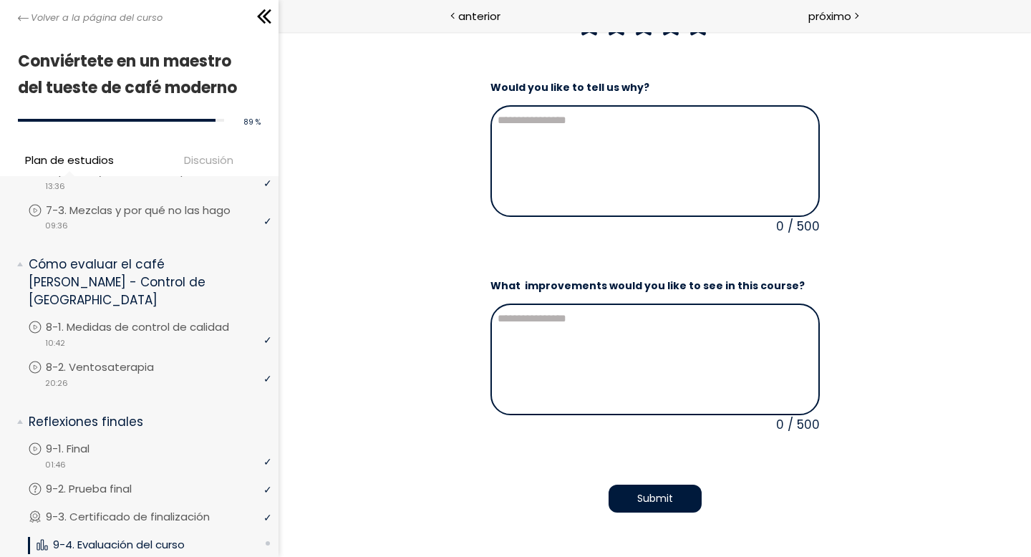
scroll to position [315, 0]
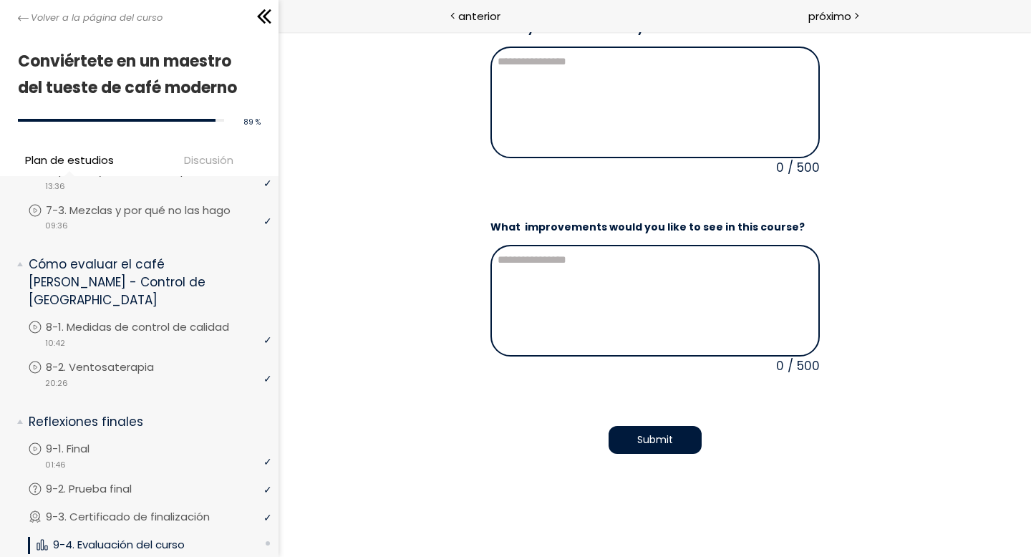
click at [646, 457] on div "Submit" at bounding box center [654, 440] width 358 height 57
click at [658, 440] on span "Submit" at bounding box center [654, 439] width 36 height 15
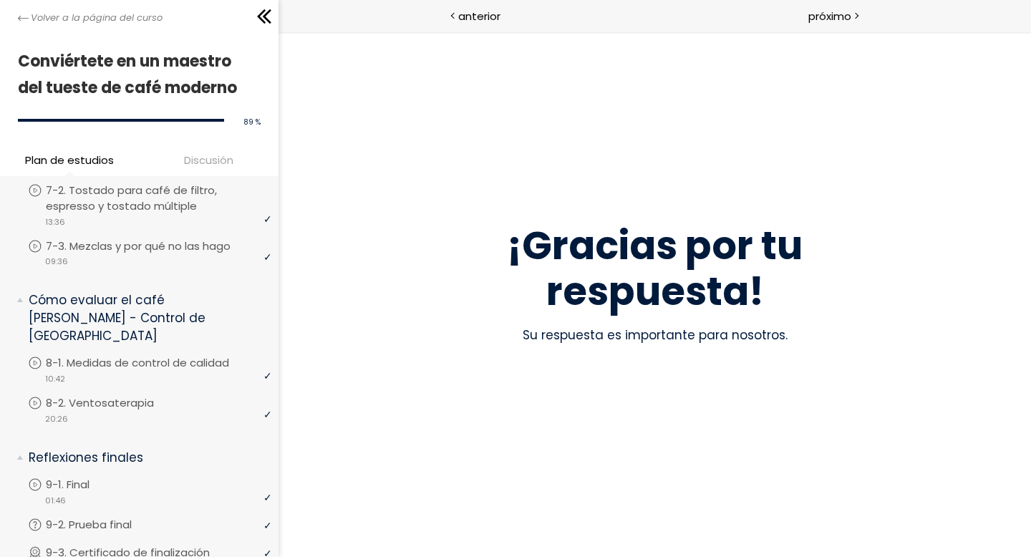
scroll to position [1366, 0]
